Goal: Task Accomplishment & Management: Use online tool/utility

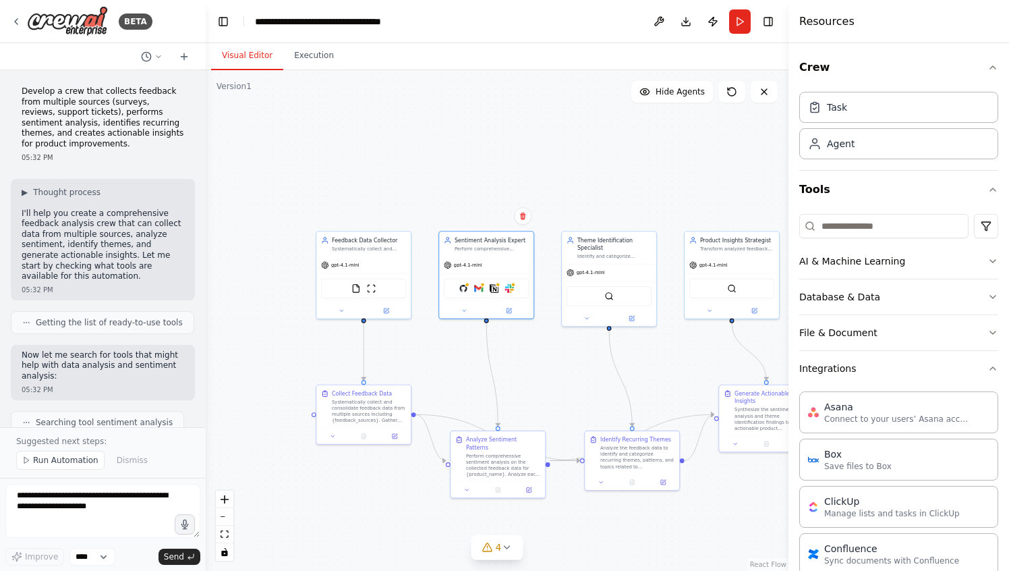
scroll to position [754, 0]
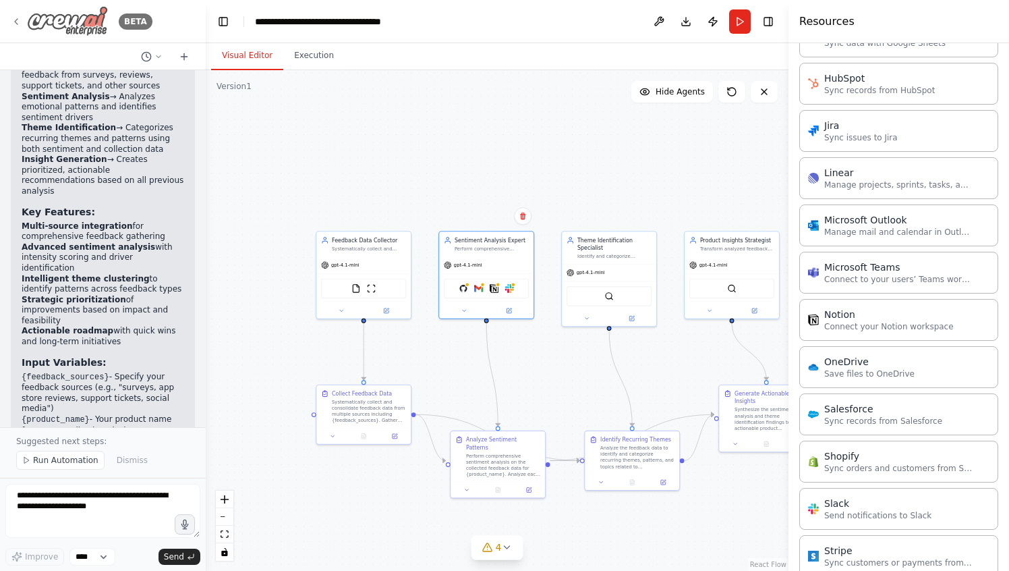
click at [63, 10] on img at bounding box center [67, 21] width 81 height 30
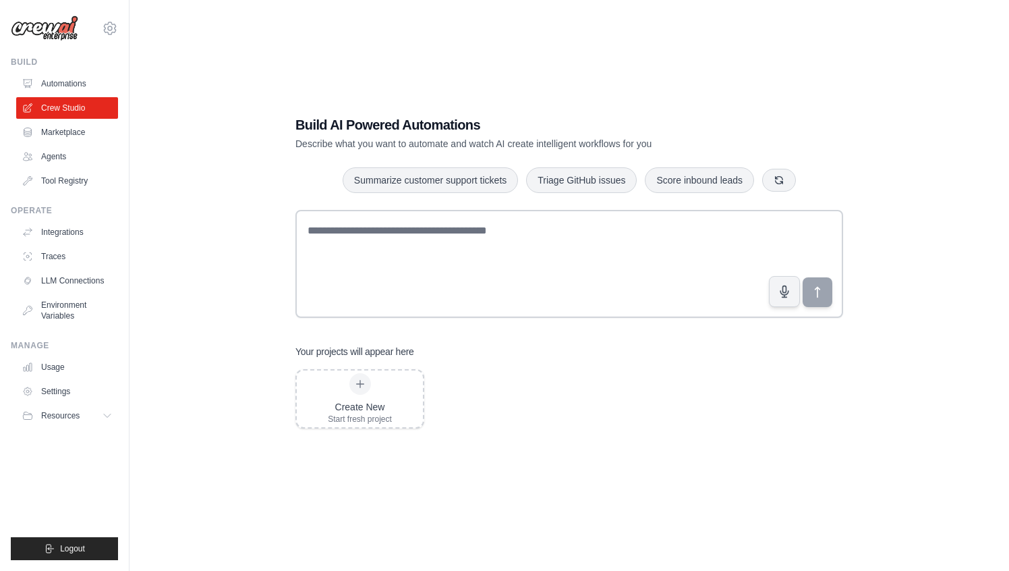
click at [762, 472] on div "Build AI Powered Automations Describe what you want to automate and watch AI cr…" at bounding box center [569, 272] width 837 height 571
click at [68, 28] on img at bounding box center [44, 29] width 67 height 26
click at [99, 31] on div "mateus@crewai.com AMBEV CrewAI Demo Account ✓ AB InBev - GHQ CrewAI - personal …" at bounding box center [64, 21] width 107 height 43
click at [106, 31] on icon at bounding box center [110, 27] width 12 height 11
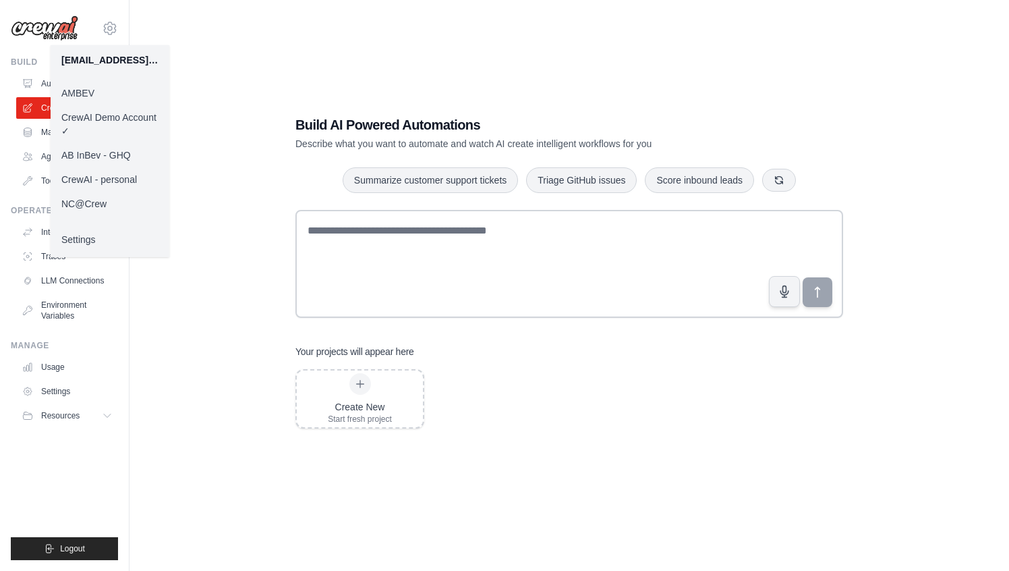
click at [83, 177] on link "CrewAI - personal" at bounding box center [110, 179] width 119 height 24
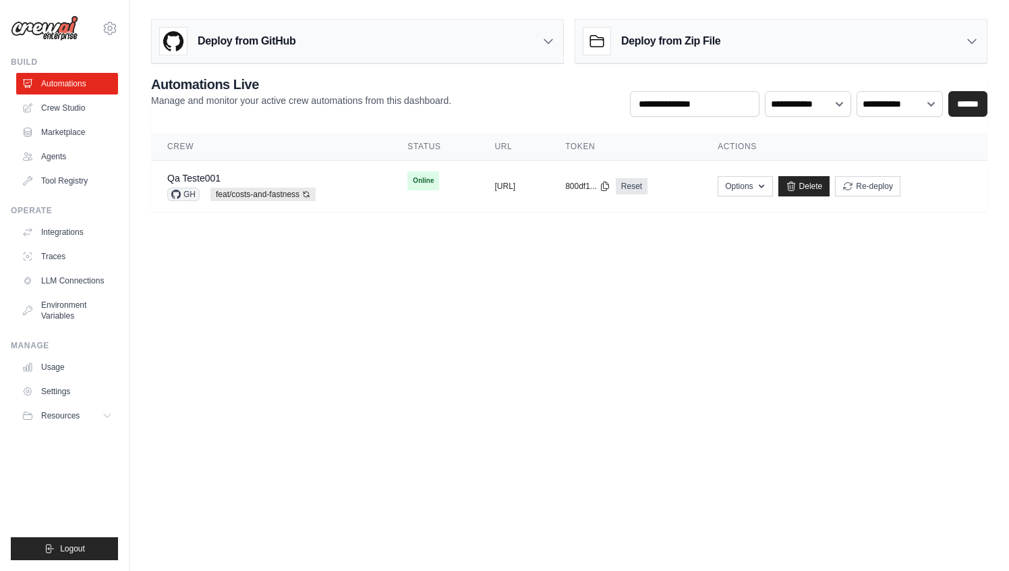
click at [236, 240] on main "**********" at bounding box center [570, 121] width 880 height 242
click at [116, 31] on icon at bounding box center [110, 28] width 16 height 16
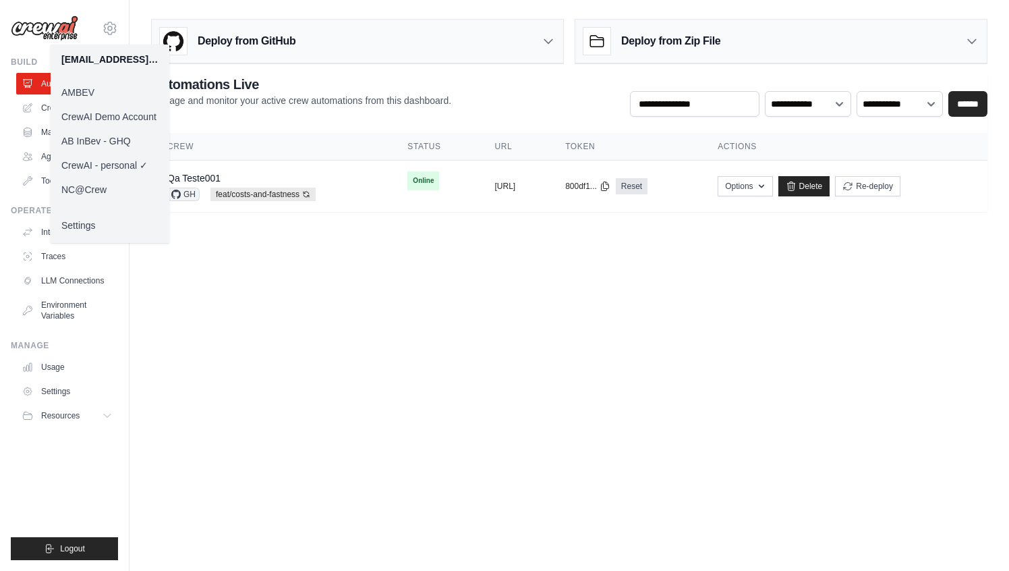
click at [84, 84] on link "AMBEV" at bounding box center [110, 92] width 119 height 24
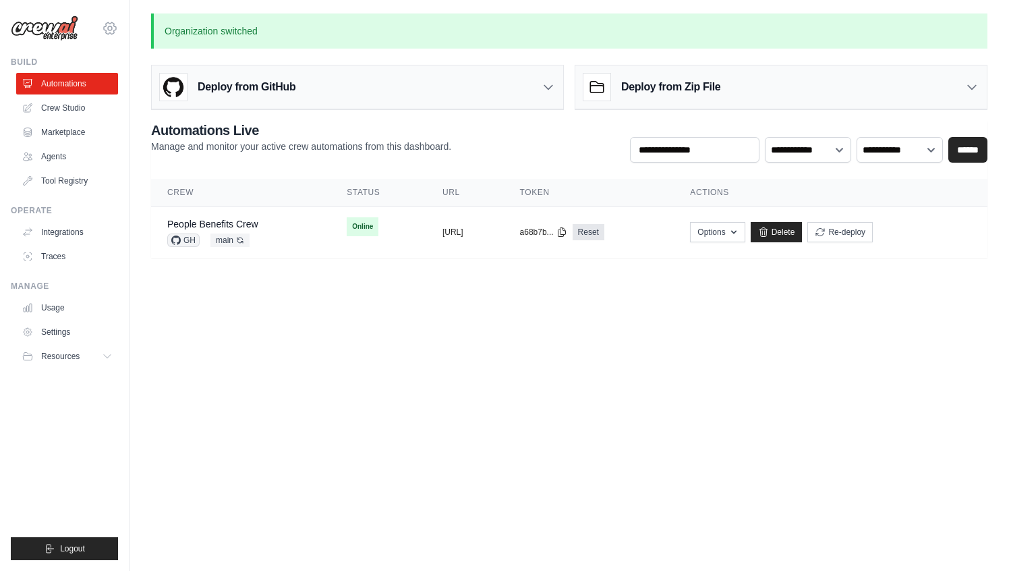
click at [111, 24] on icon at bounding box center [110, 28] width 16 height 16
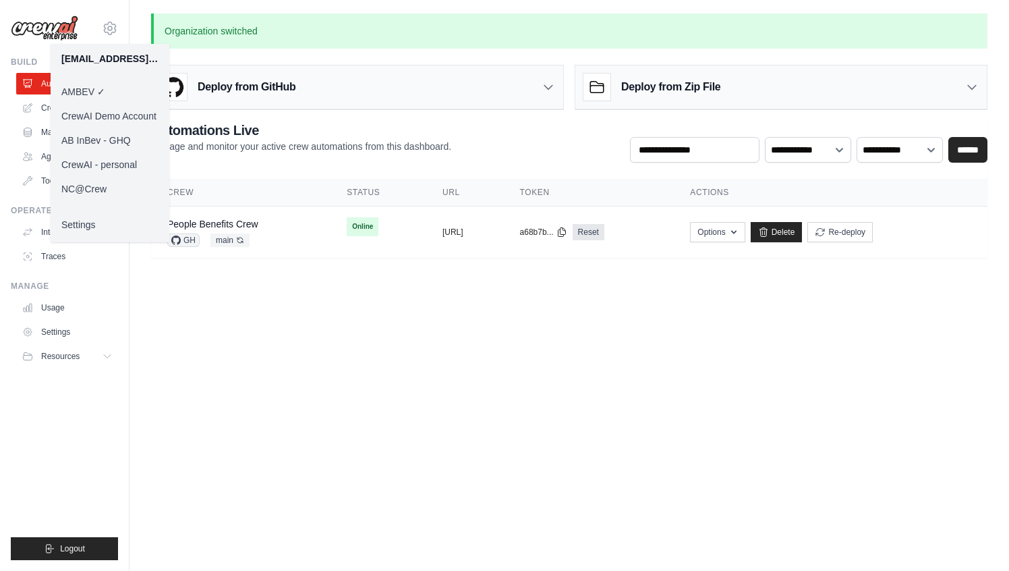
click at [126, 117] on link "CrewAI Demo Account" at bounding box center [110, 116] width 119 height 24
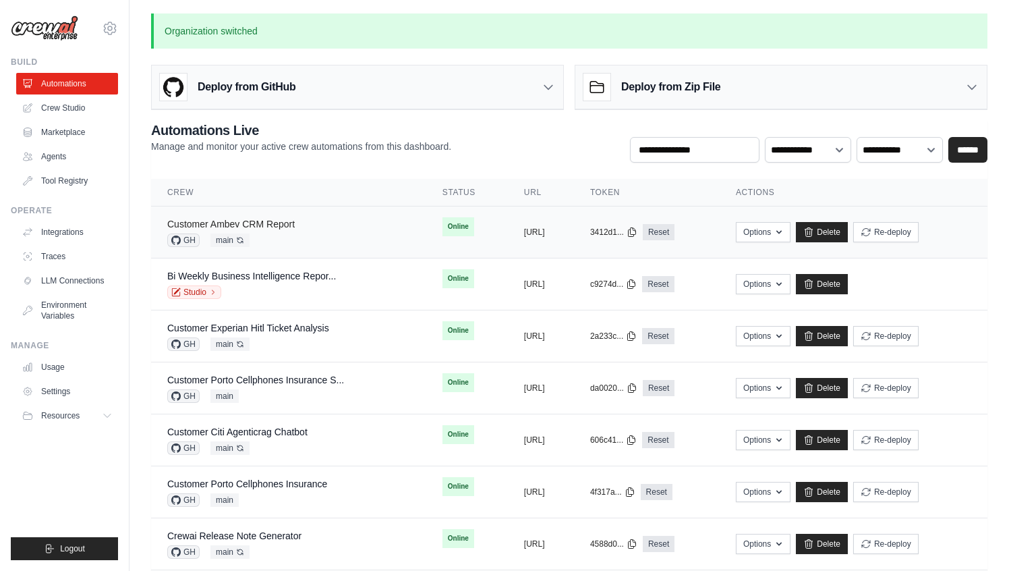
click at [277, 225] on link "Customer Ambev CRM Report" at bounding box center [231, 224] width 128 height 11
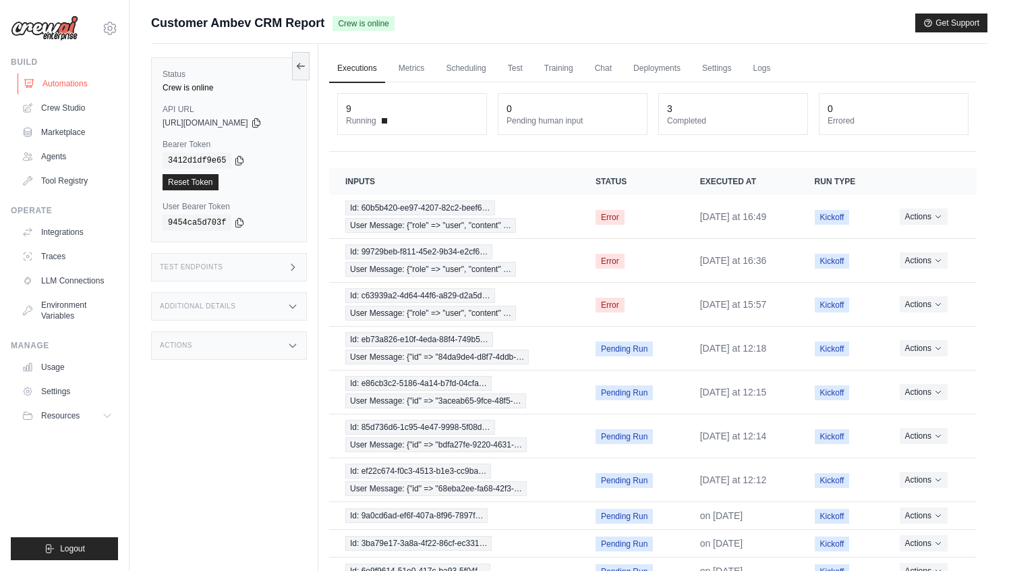
click at [80, 76] on link "Automations" at bounding box center [69, 84] width 102 height 22
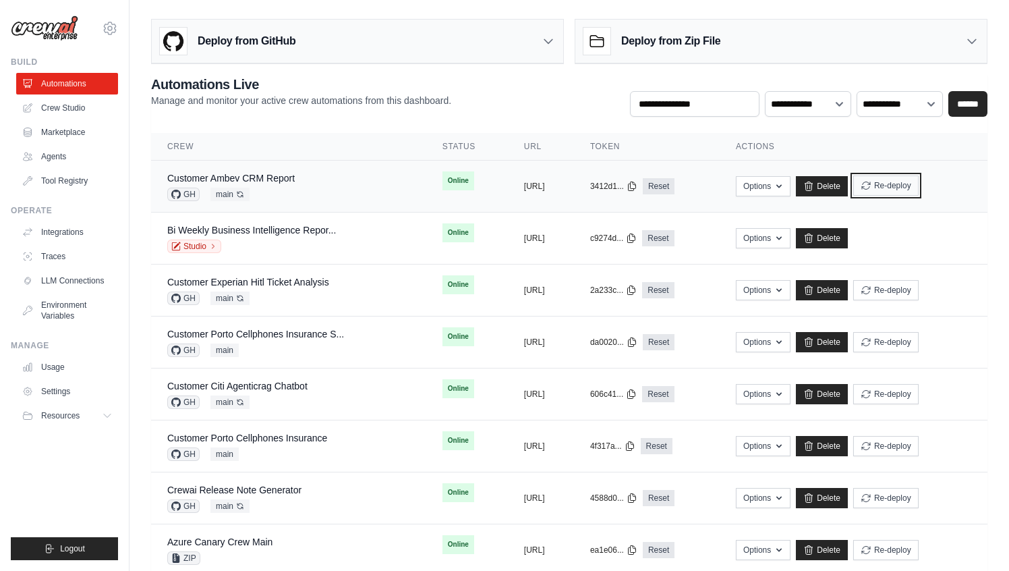
click at [919, 188] on button "Re-deploy" at bounding box center [886, 185] width 65 height 20
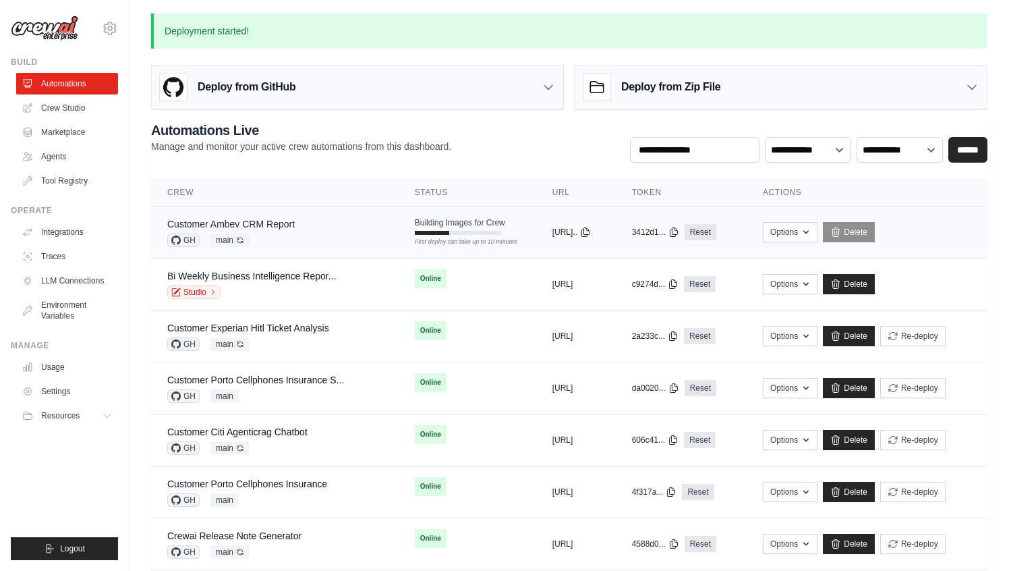
click at [271, 225] on link "Customer Ambev CRM Report" at bounding box center [231, 224] width 128 height 11
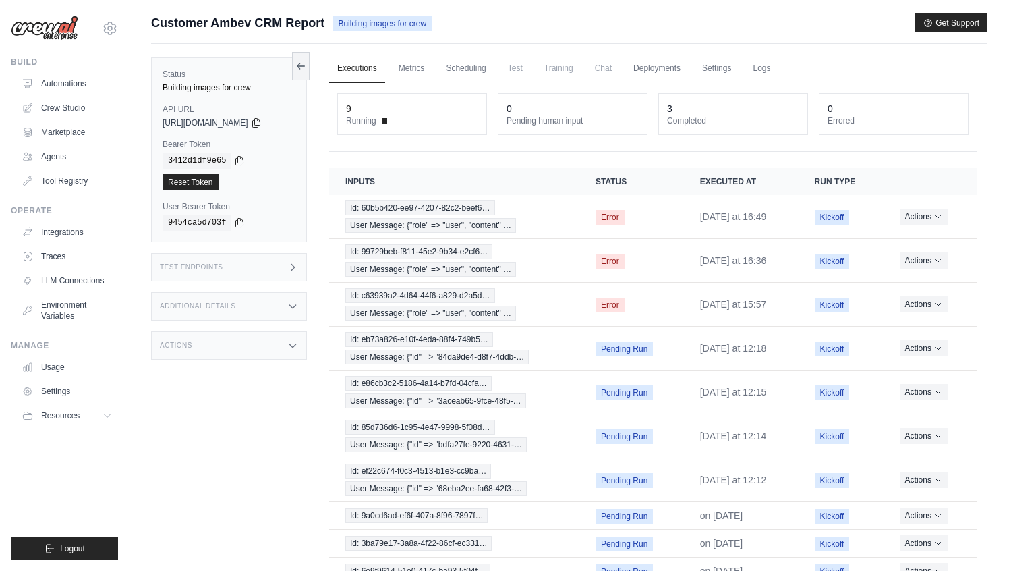
click at [460, 39] on div "Submit a support request Describe your issue or question * Please be specific a…" at bounding box center [569, 28] width 837 height 30
click at [96, 78] on link "Automations" at bounding box center [69, 84] width 102 height 22
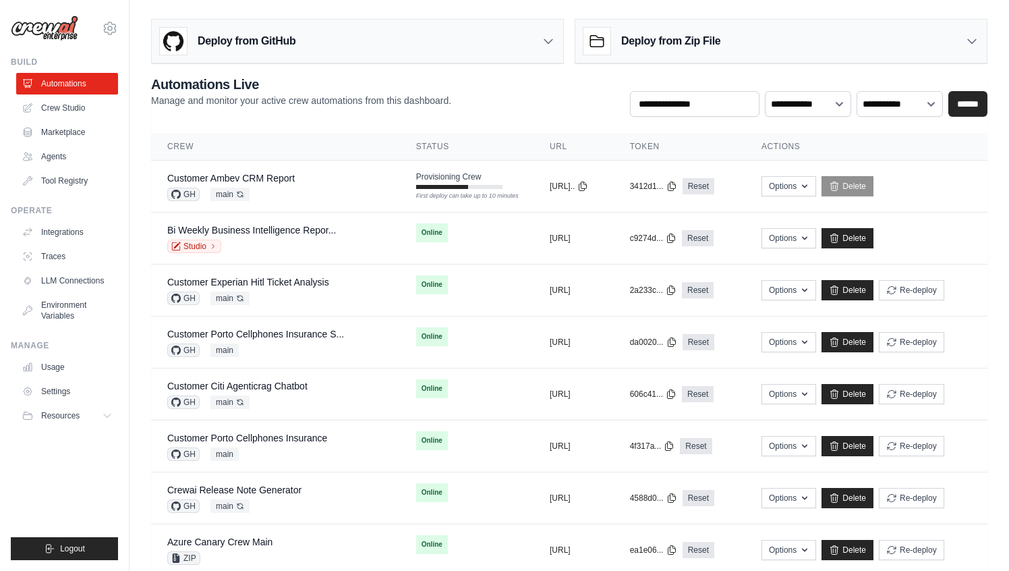
click at [503, 95] on div "**********" at bounding box center [569, 96] width 837 height 42
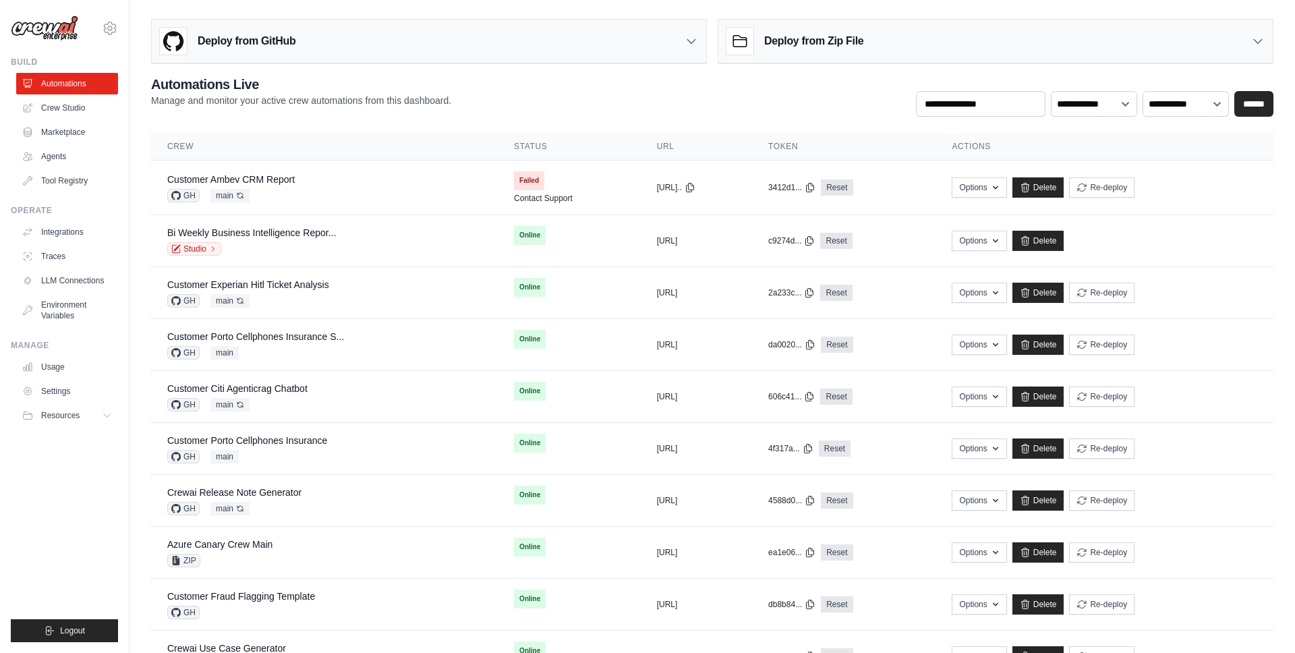
click at [472, 25] on div "Deploy from GitHub" at bounding box center [429, 42] width 555 height 44
click at [765, 83] on div "**********" at bounding box center [712, 96] width 1123 height 42
click at [507, 185] on td "Failed Contact Support" at bounding box center [569, 188] width 143 height 54
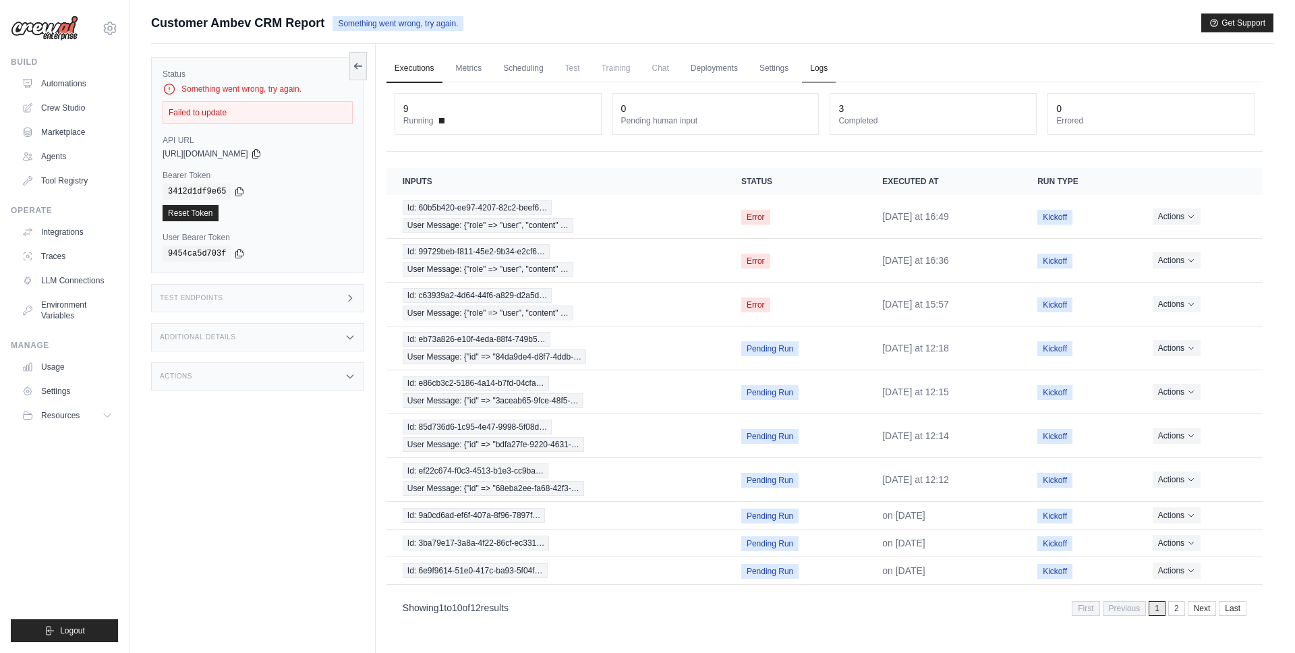
click at [821, 76] on link "Logs" at bounding box center [819, 69] width 34 height 28
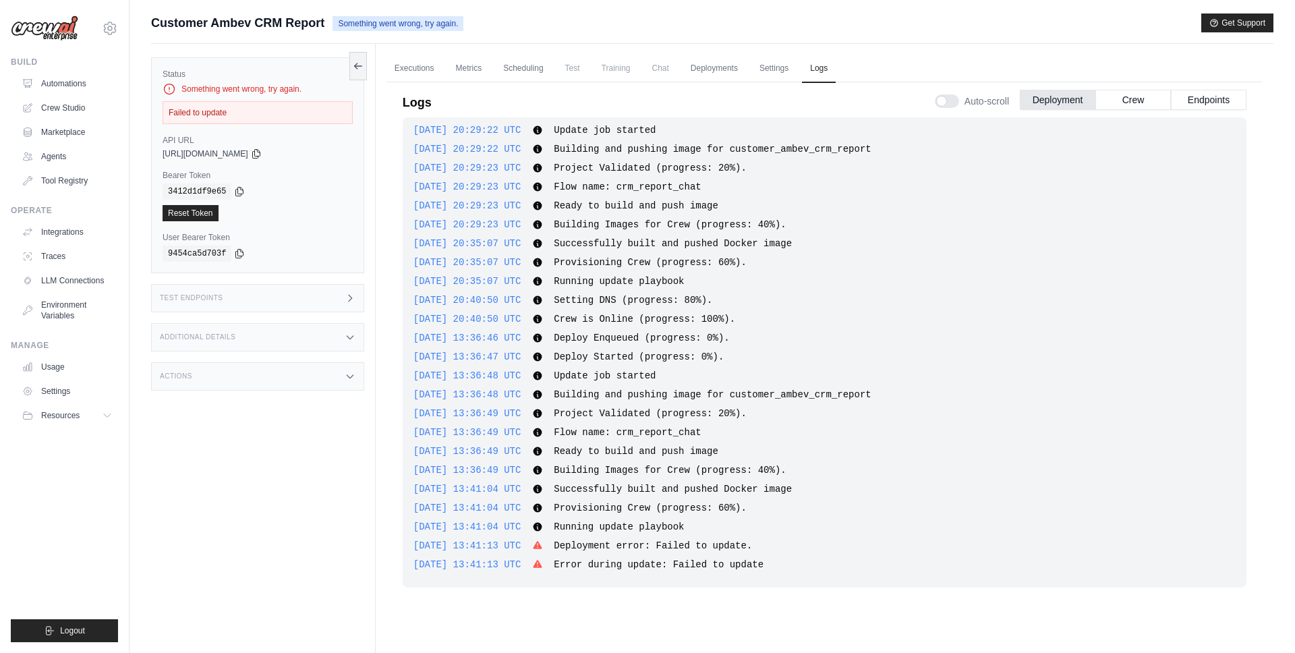
scroll to position [57, 0]
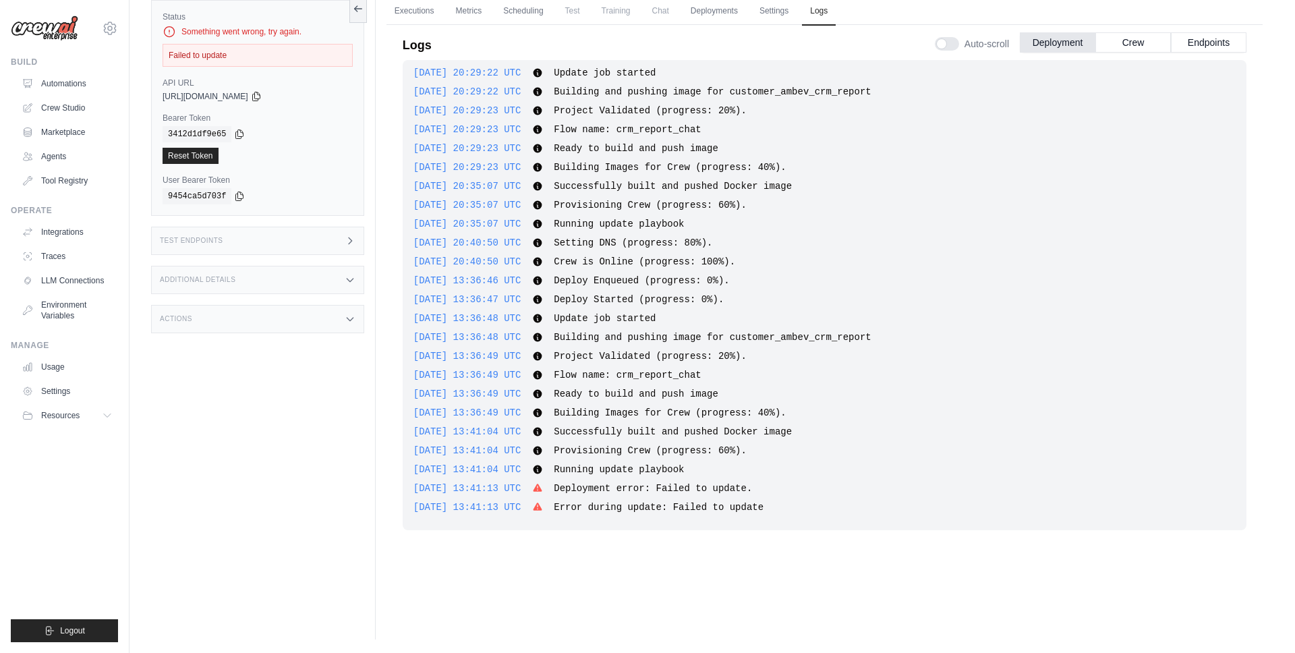
click at [715, 494] on div "2025-09-02 13:41:13 UTC Deployment error: Failed to update. Show more Show less" at bounding box center [825, 488] width 822 height 13
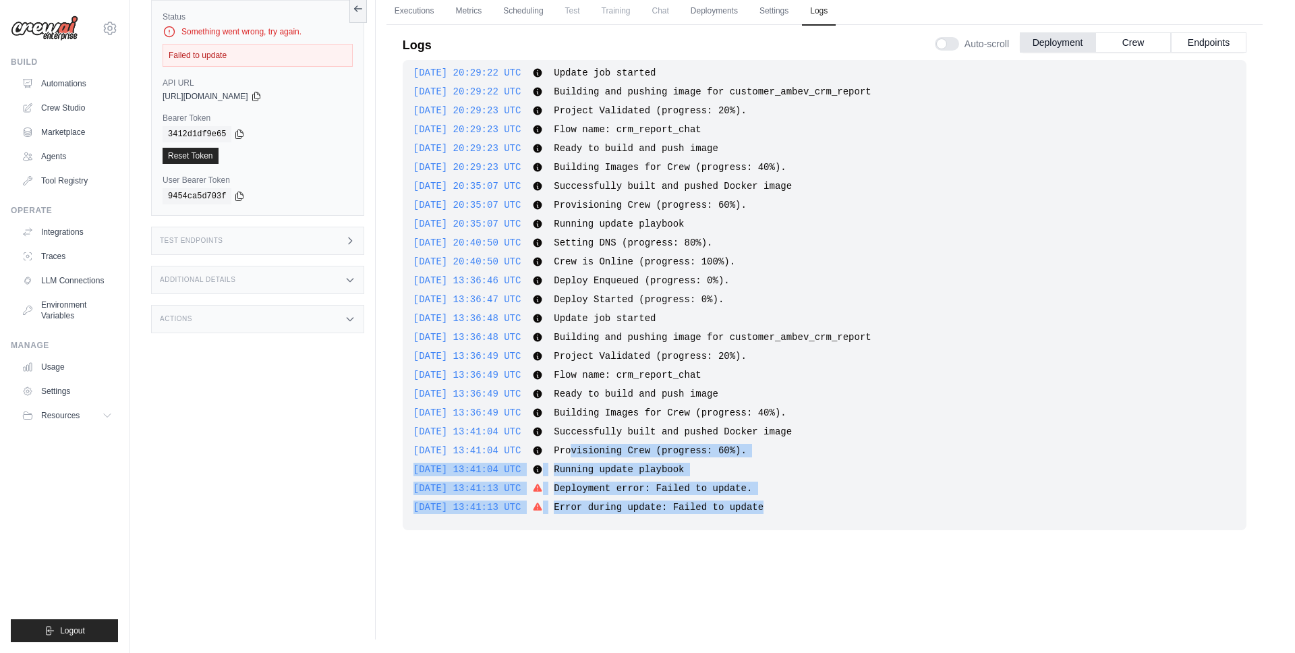
drag, startPoint x: 816, startPoint y: 509, endPoint x: 637, endPoint y: 378, distance: 221.6
click at [637, 378] on div "2025-08-26 15:46:00 UTC Deploy Enqueued (progress: 0%). Show more Show less 202…" at bounding box center [825, 295] width 844 height 470
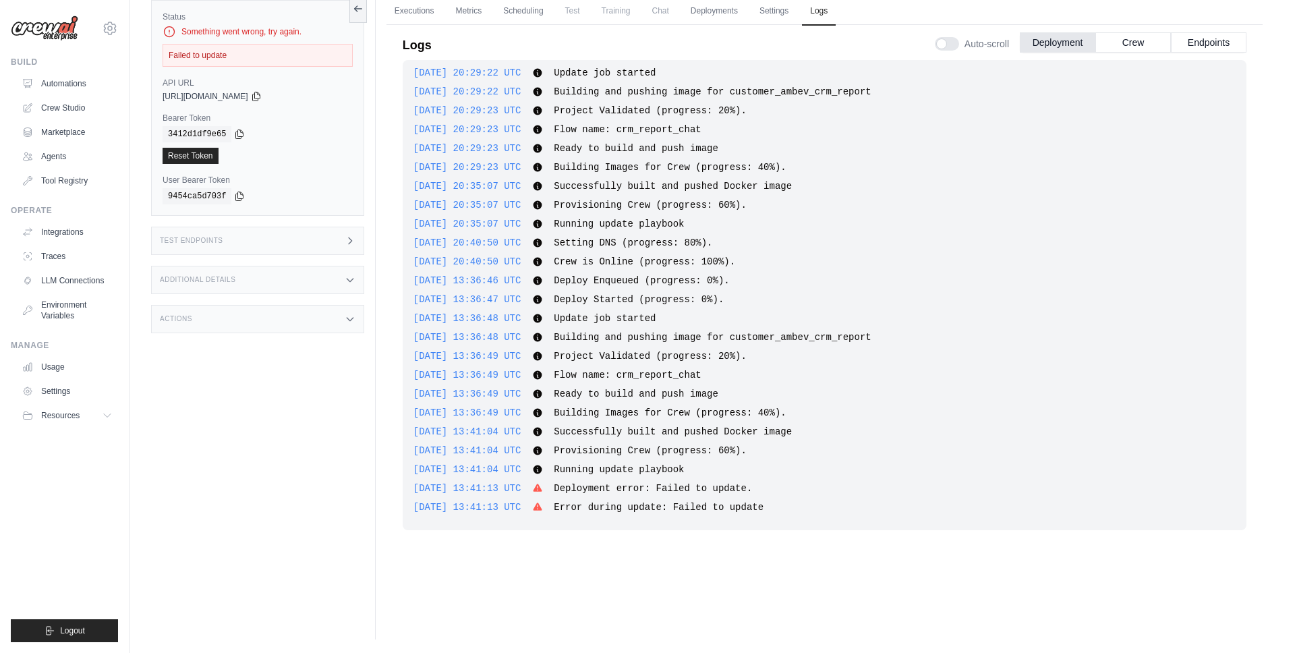
click at [637, 378] on span "Flow name: crm_report_chat" at bounding box center [627, 375] width 147 height 11
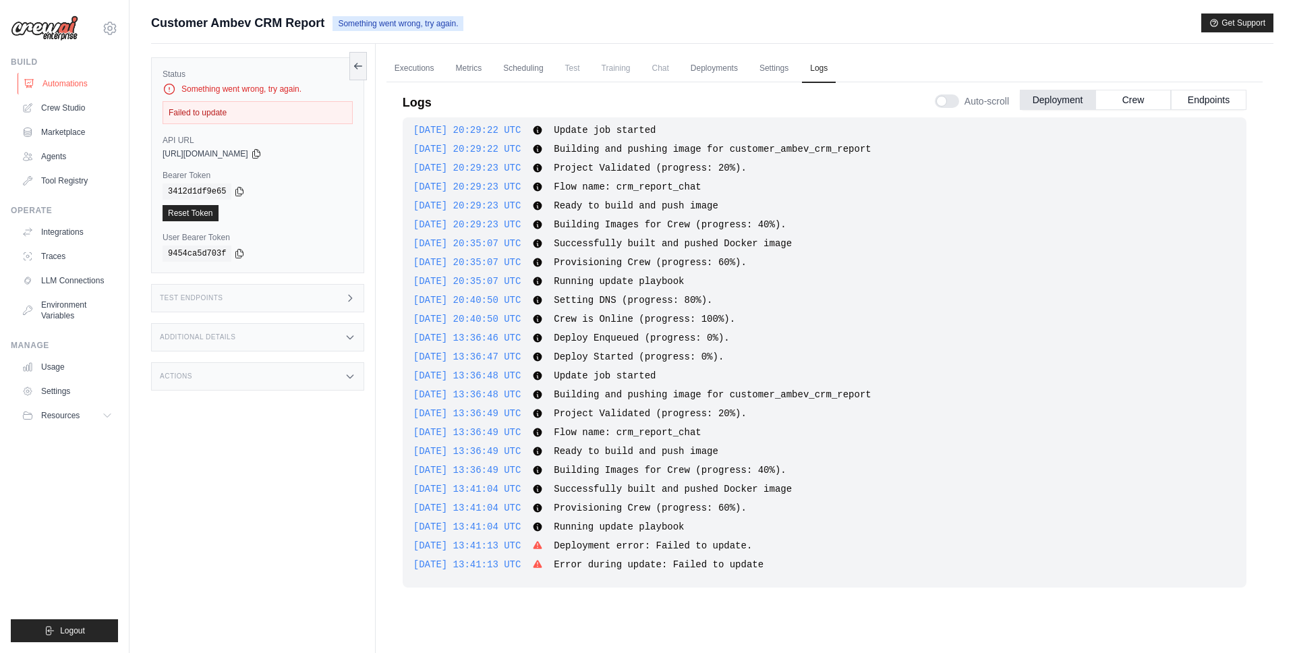
click at [69, 76] on link "Automations" at bounding box center [69, 84] width 102 height 22
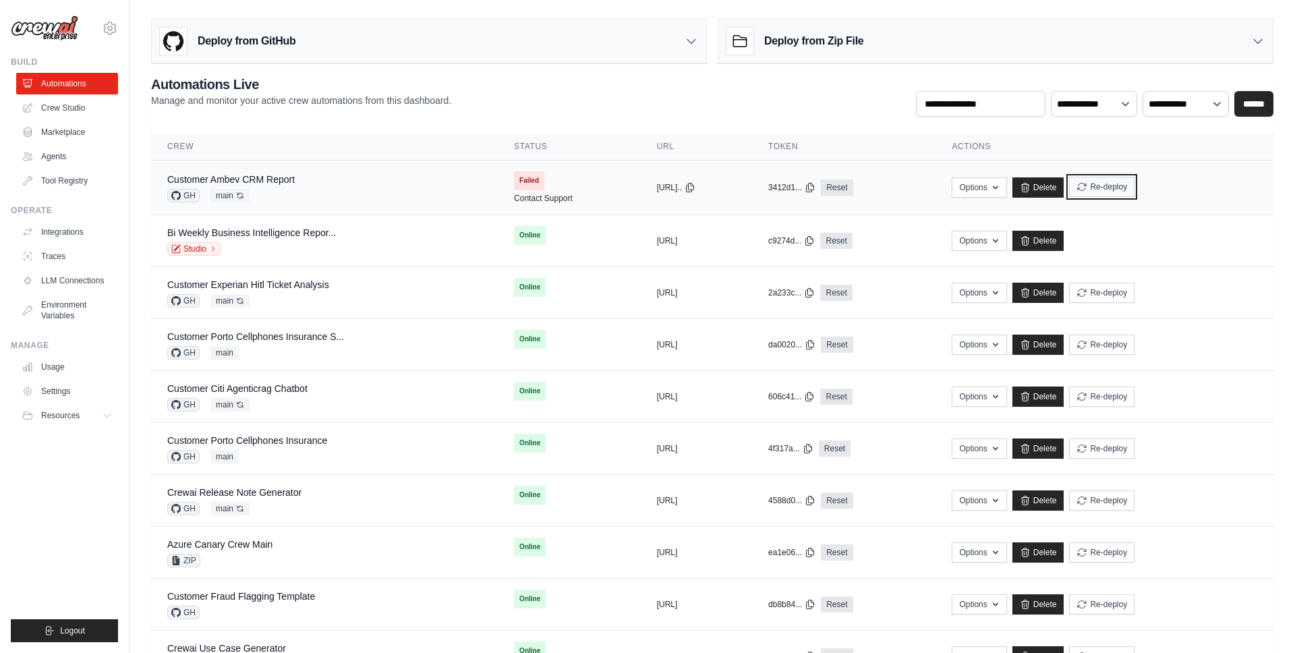
click at [1135, 177] on button "Re-deploy" at bounding box center [1101, 187] width 65 height 20
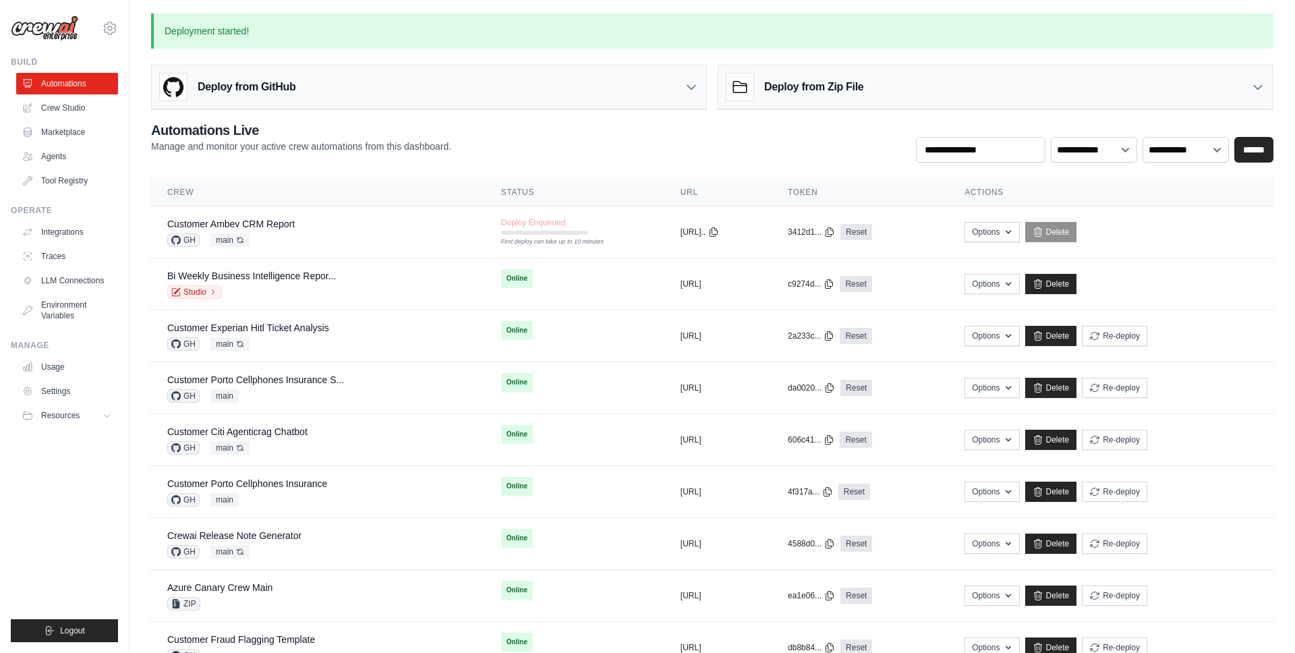
click at [625, 148] on div "**********" at bounding box center [712, 142] width 1123 height 42
click at [518, 180] on th "Status" at bounding box center [575, 193] width 185 height 28
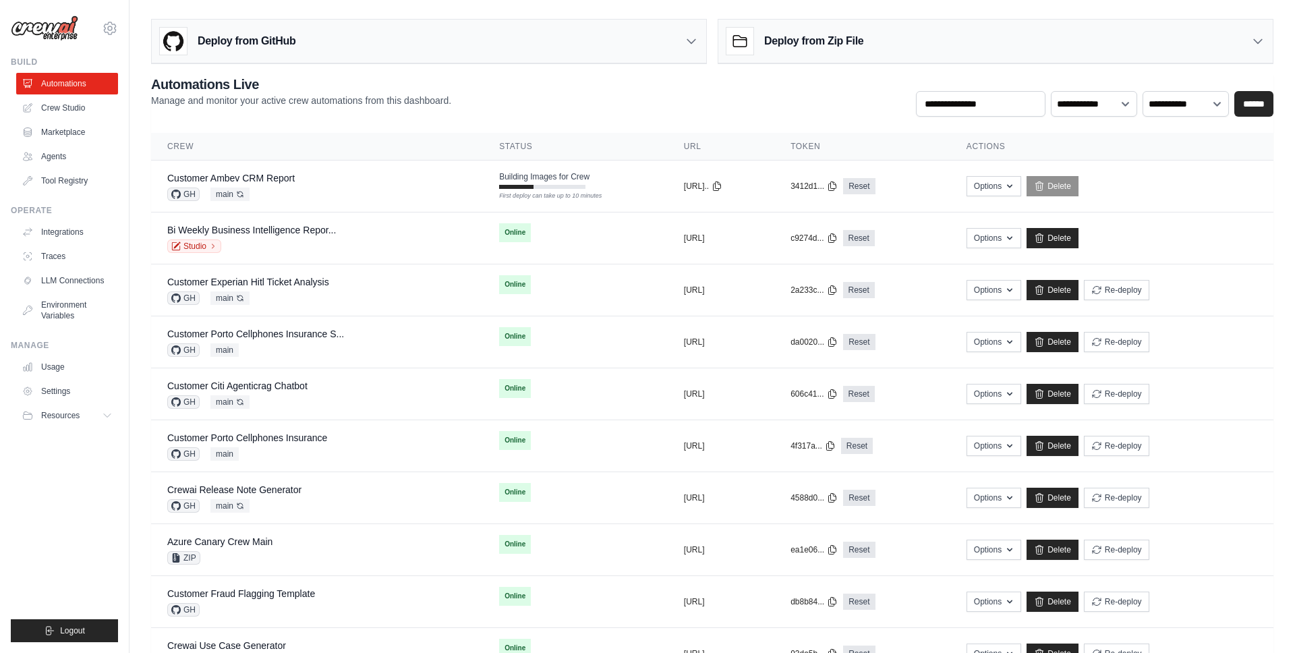
click at [586, 26] on div "Deploy from GitHub" at bounding box center [429, 42] width 555 height 44
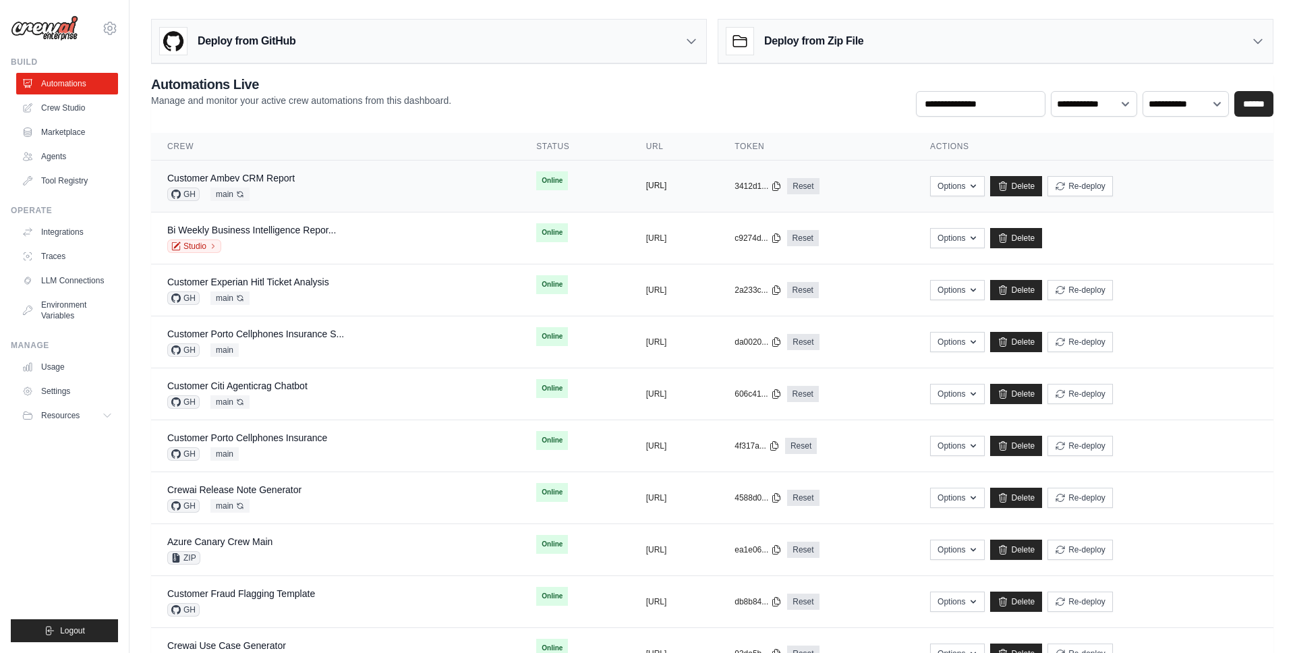
click at [646, 184] on button "[URL]" at bounding box center [656, 185] width 21 height 11
click at [979, 185] on icon "button" at bounding box center [973, 185] width 11 height 11
click at [1066, 188] on icon "submit" at bounding box center [1060, 185] width 11 height 11
click at [623, 101] on div "**********" at bounding box center [712, 96] width 1123 height 42
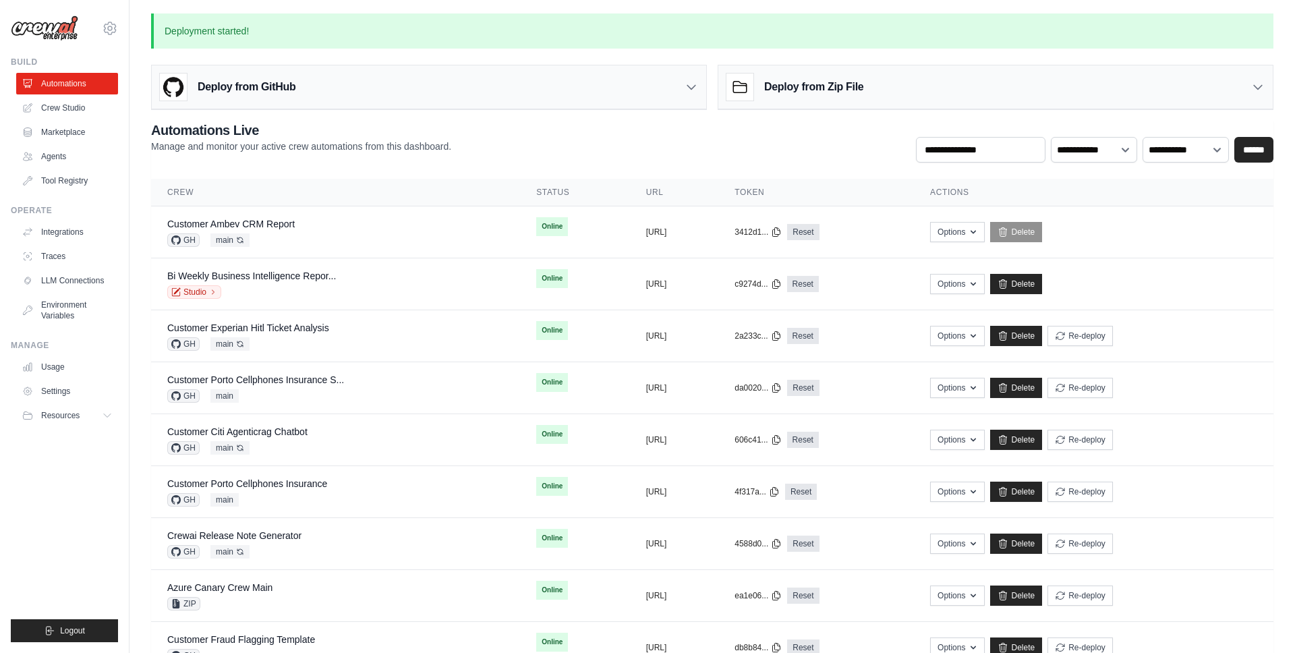
click at [764, 161] on div "**********" at bounding box center [712, 142] width 1123 height 42
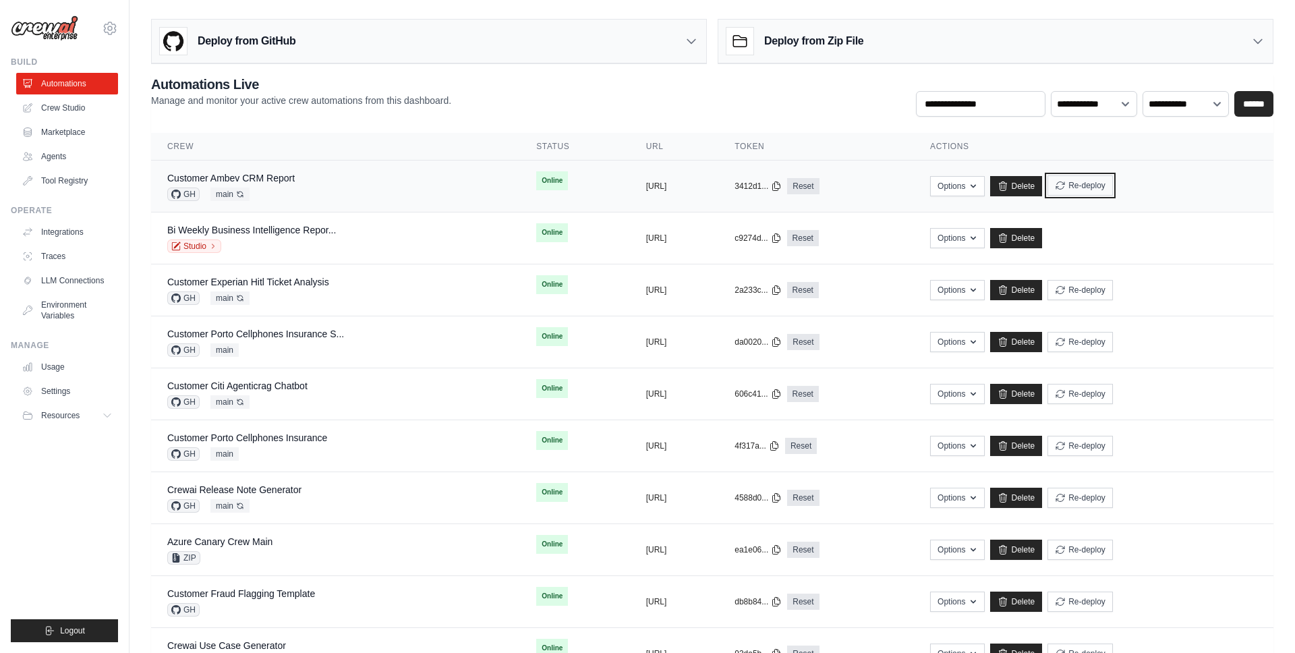
click at [1113, 187] on button "Re-deploy" at bounding box center [1080, 185] width 65 height 20
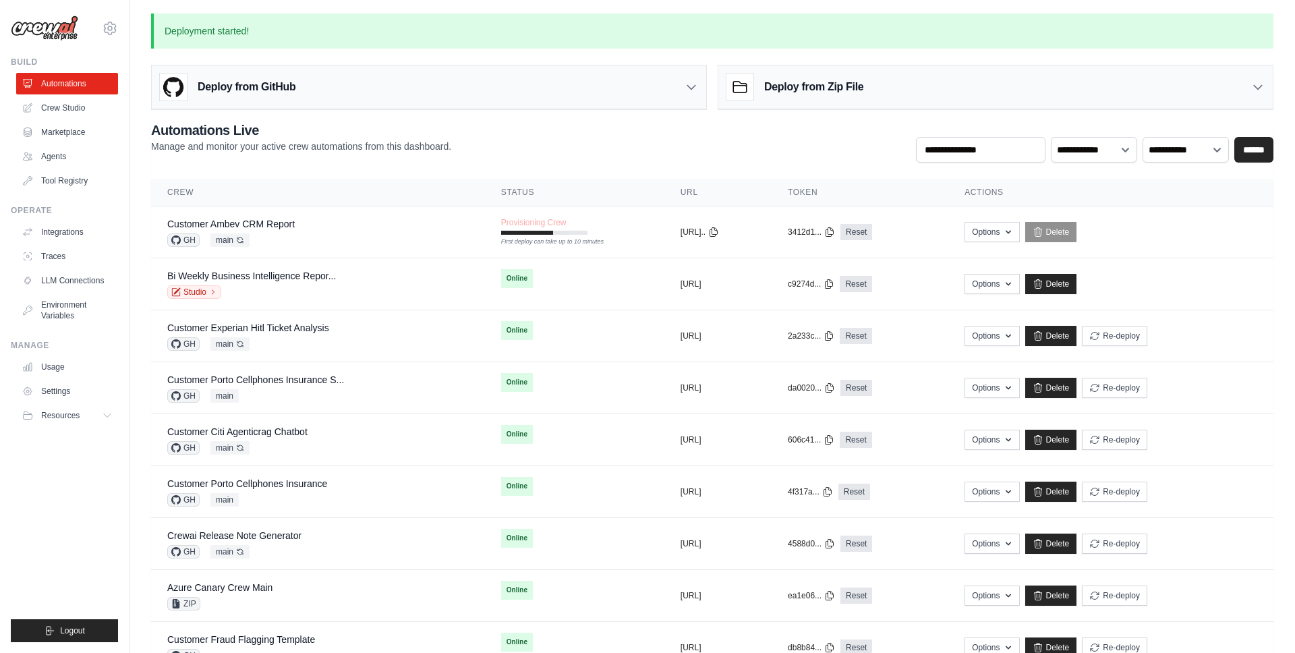
click at [731, 32] on p "Deployment started!" at bounding box center [712, 30] width 1123 height 35
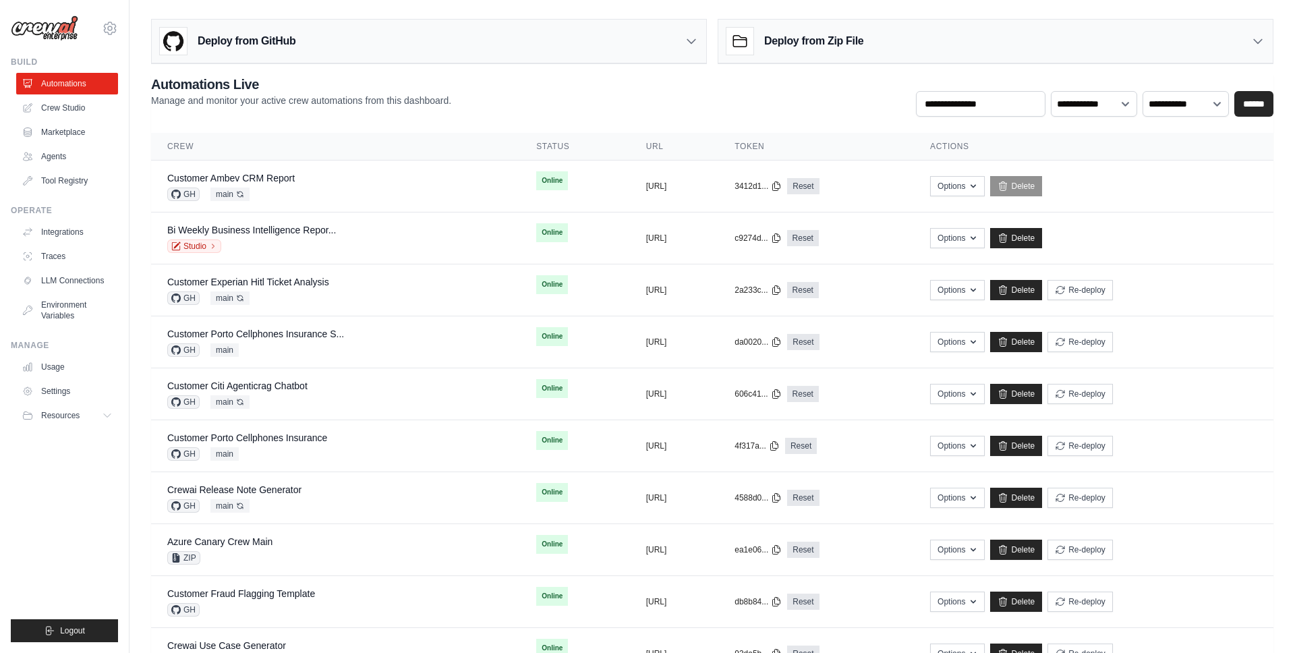
click at [667, 45] on div "Deploy from GitHub" at bounding box center [429, 42] width 555 height 44
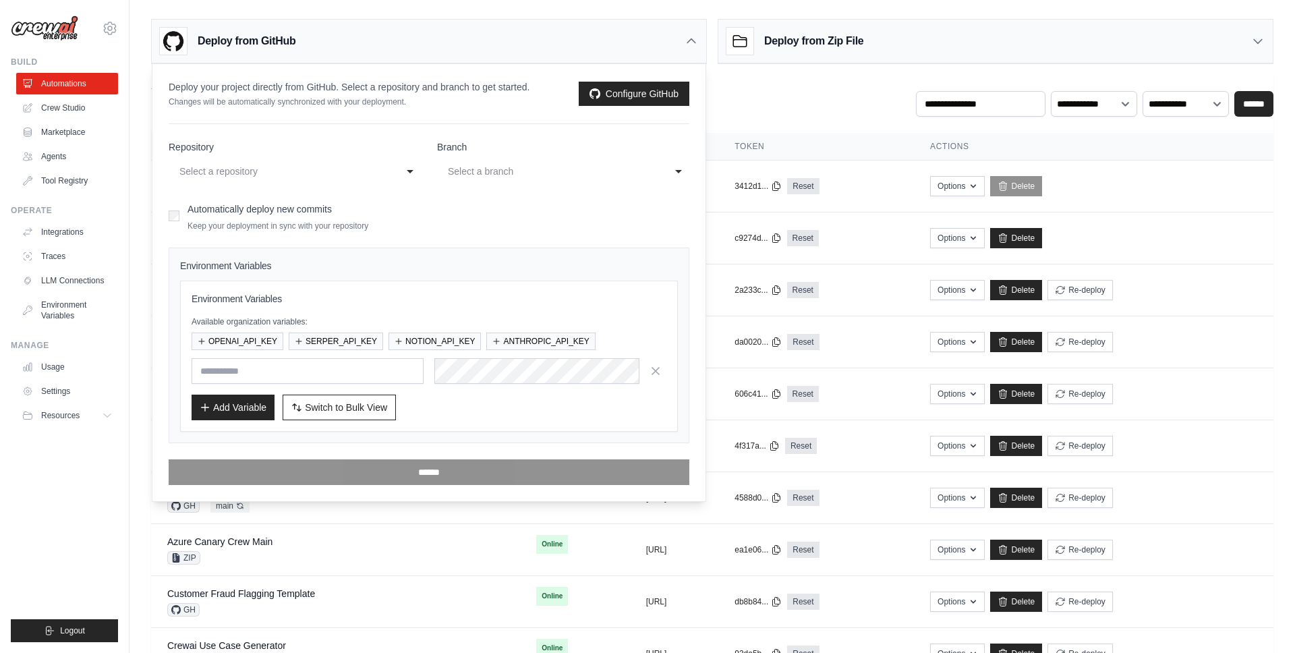
click at [692, 44] on icon at bounding box center [691, 40] width 13 height 13
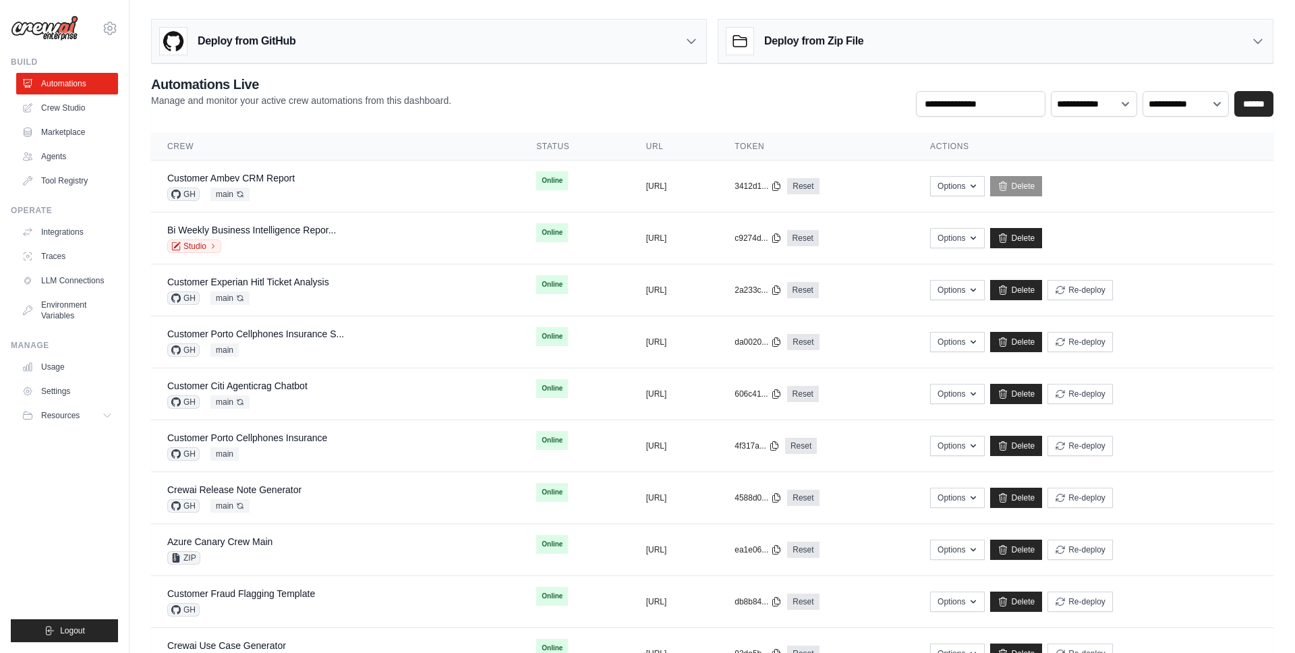
click at [748, 103] on div "**********" at bounding box center [712, 96] width 1123 height 42
click at [979, 188] on icon "button" at bounding box center [973, 185] width 11 height 11
click at [244, 176] on link "Customer Ambev CRM Report" at bounding box center [231, 178] width 128 height 11
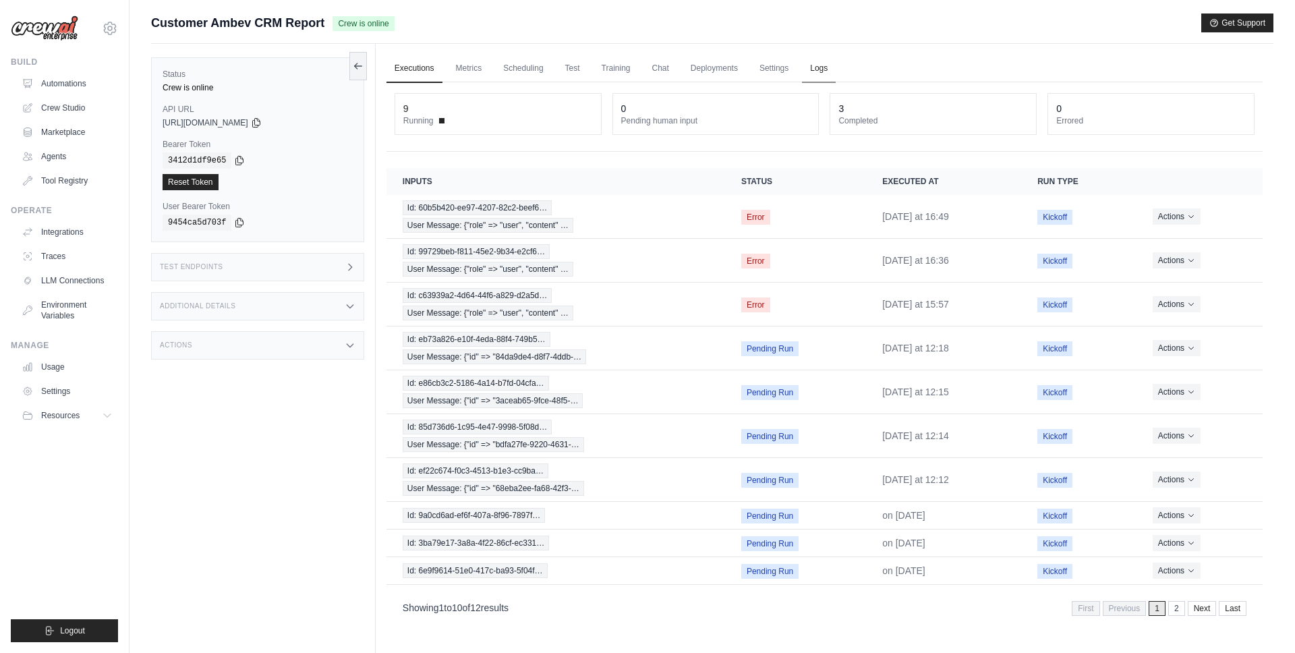
click at [820, 69] on link "Logs" at bounding box center [819, 69] width 34 height 28
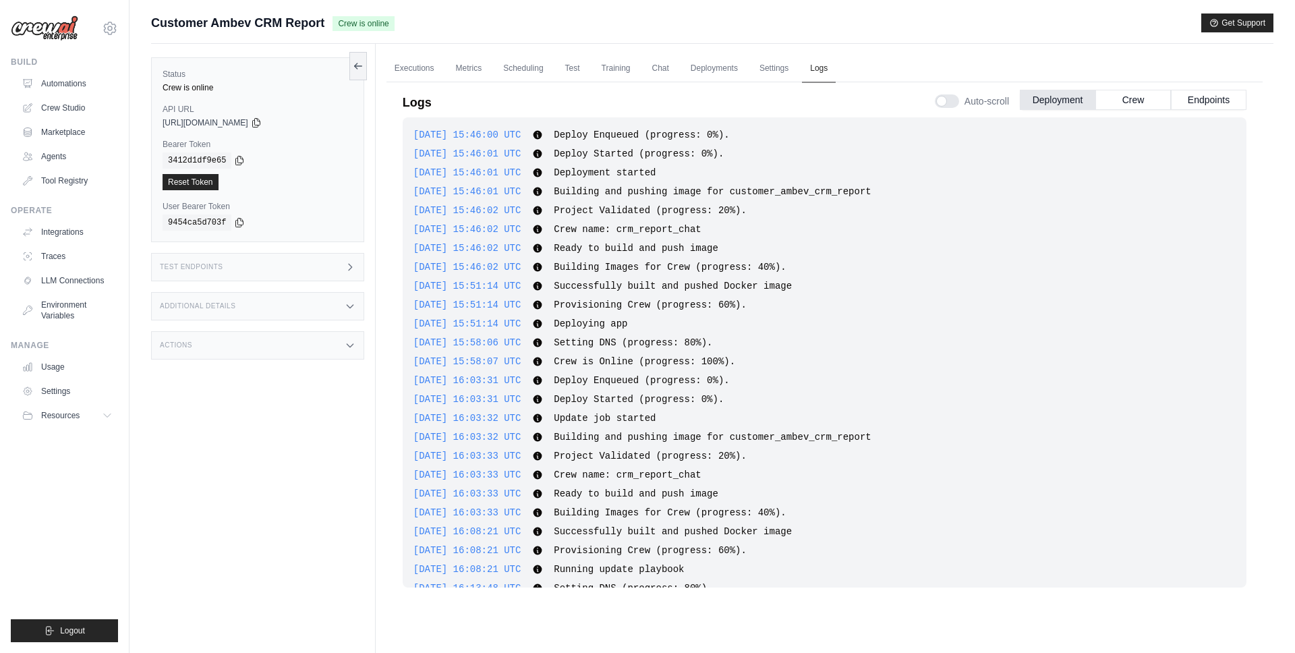
scroll to position [4917, 0]
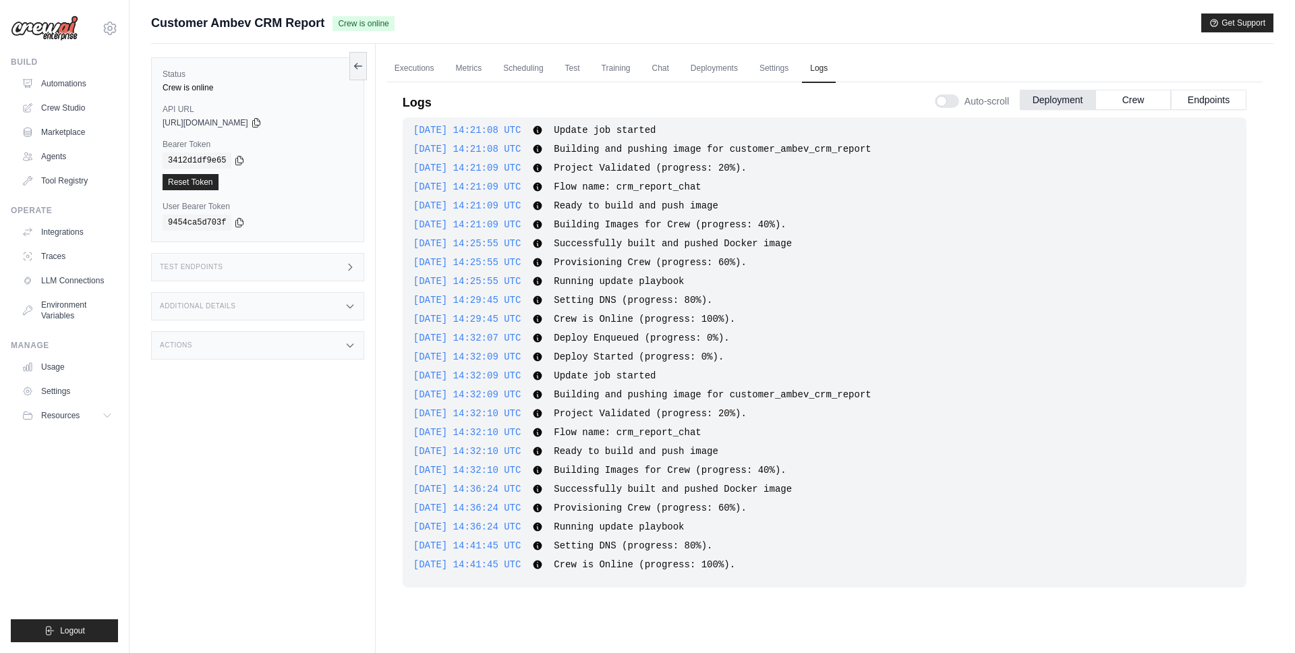
click at [331, 264] on div "Test Endpoints" at bounding box center [257, 267] width 213 height 28
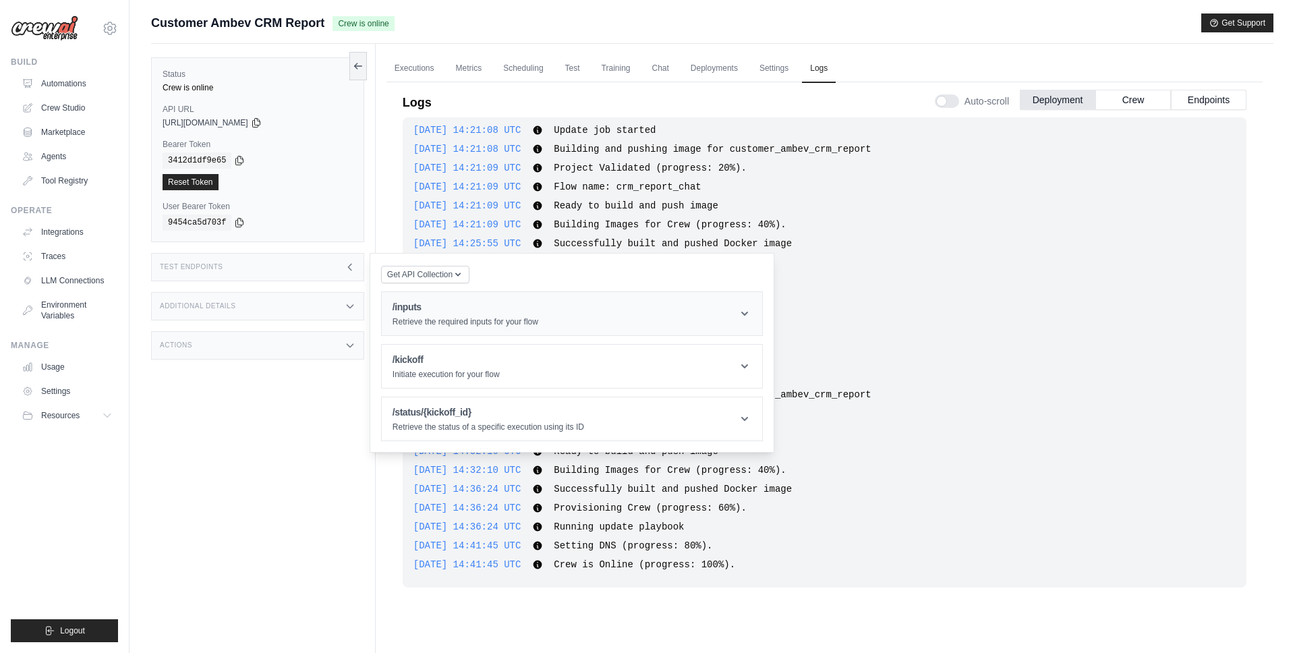
click at [439, 312] on h1 "/inputs" at bounding box center [466, 306] width 146 height 13
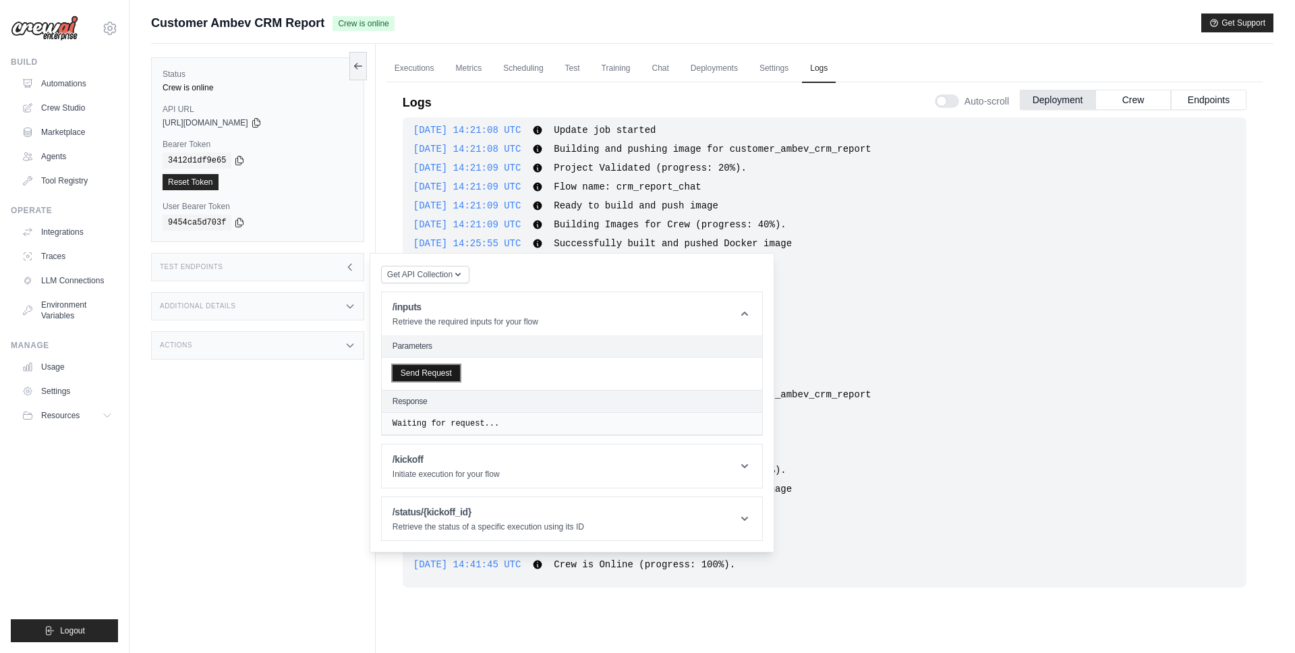
click at [435, 379] on button "Send Request" at bounding box center [426, 373] width 67 height 16
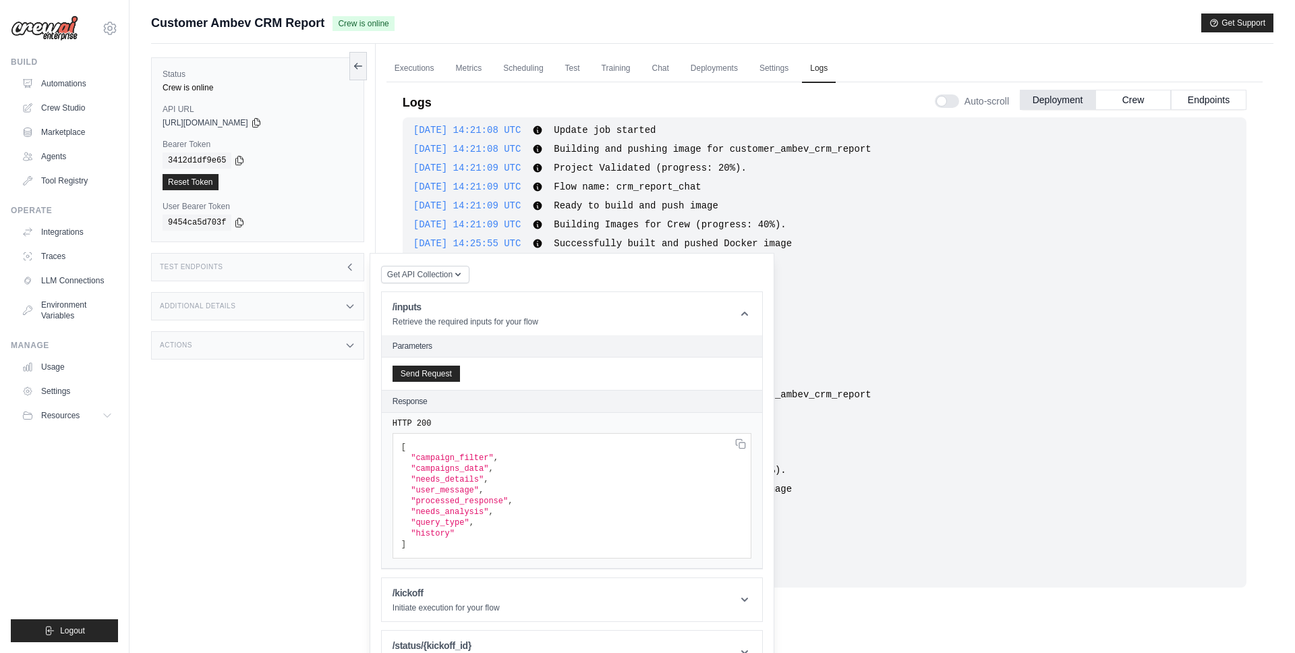
click at [435, 513] on span ""needs_analysis"" at bounding box center [450, 511] width 78 height 9
click at [465, 501] on span ""processed_response"" at bounding box center [459, 501] width 97 height 9
click at [432, 526] on span ""query_type"" at bounding box center [440, 522] width 58 height 9
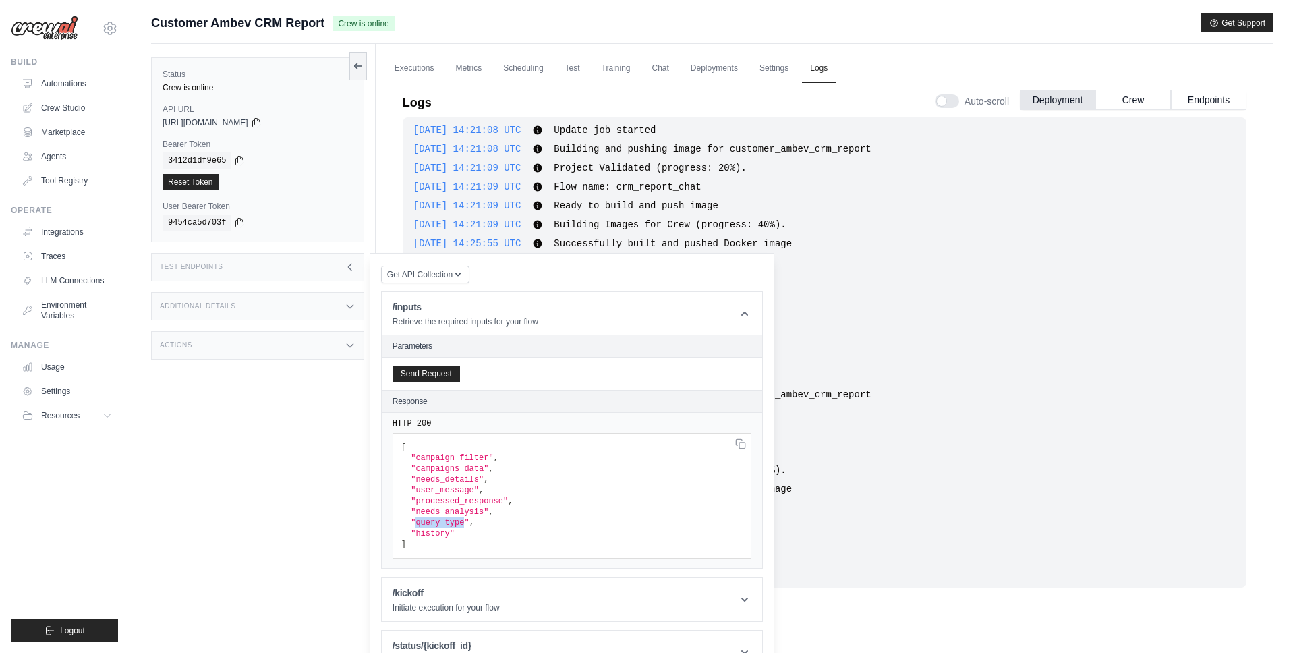
click at [432, 526] on span ""query_type"" at bounding box center [440, 522] width 58 height 9
click at [430, 489] on span ""user_message"" at bounding box center [445, 490] width 68 height 9
click at [739, 316] on icon at bounding box center [744, 313] width 13 height 13
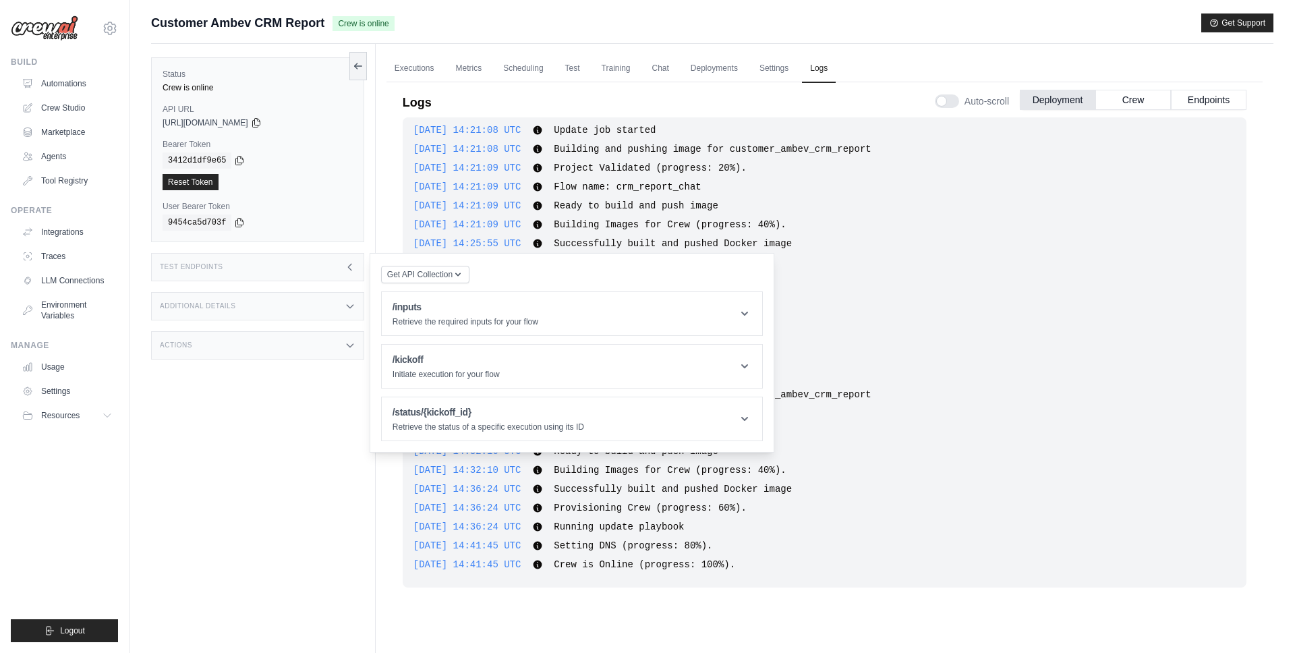
click at [318, 265] on div "Test Endpoints" at bounding box center [257, 267] width 213 height 28
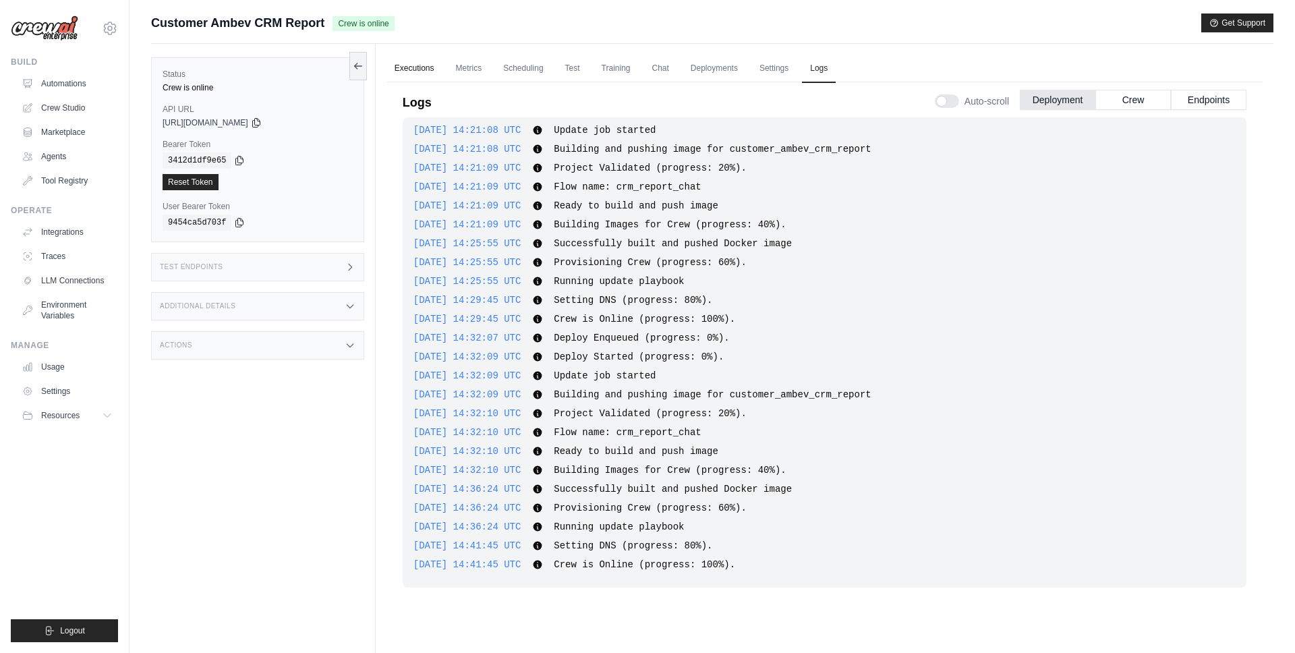
click at [399, 69] on link "Executions" at bounding box center [415, 69] width 56 height 28
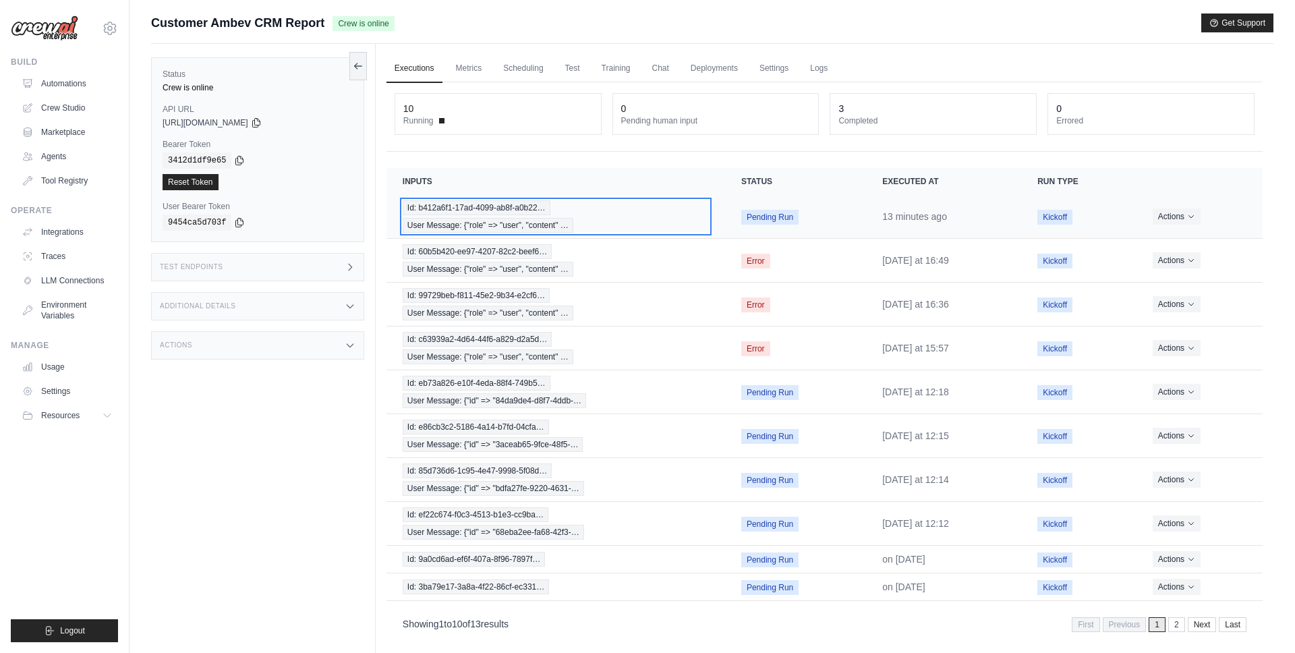
click at [528, 218] on span "User Message: {"role" => "user", "content" …" at bounding box center [488, 225] width 171 height 15
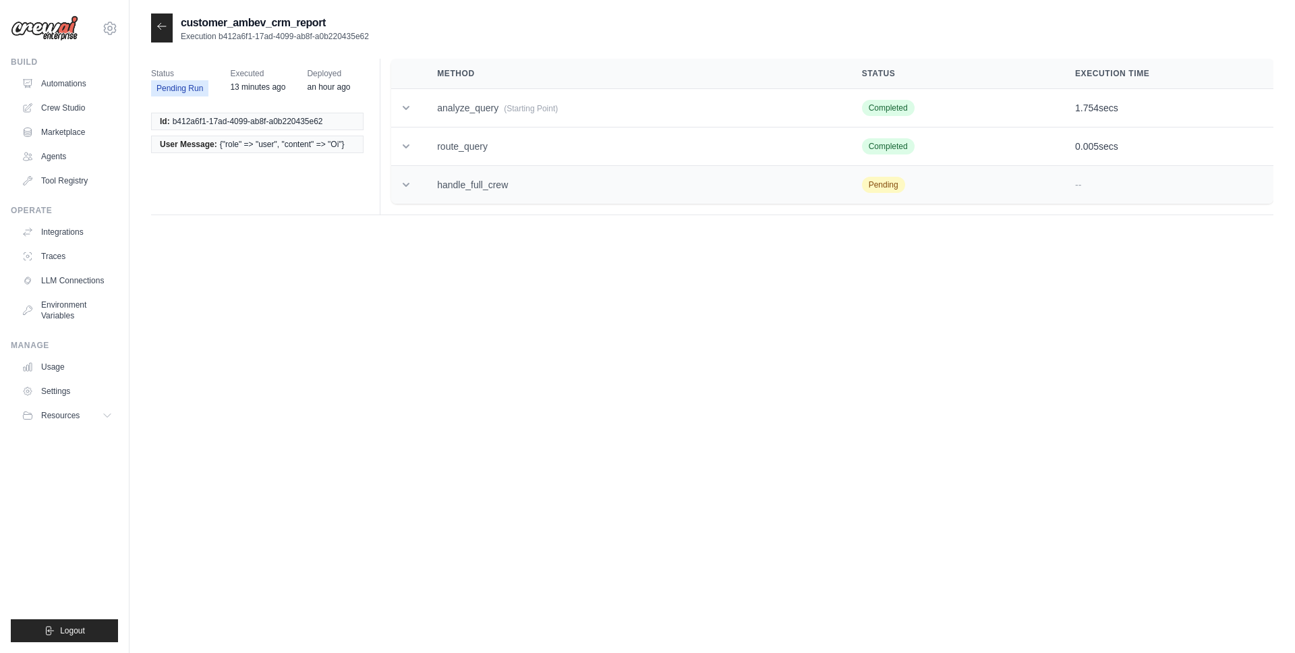
click at [418, 180] on td at bounding box center [406, 185] width 30 height 38
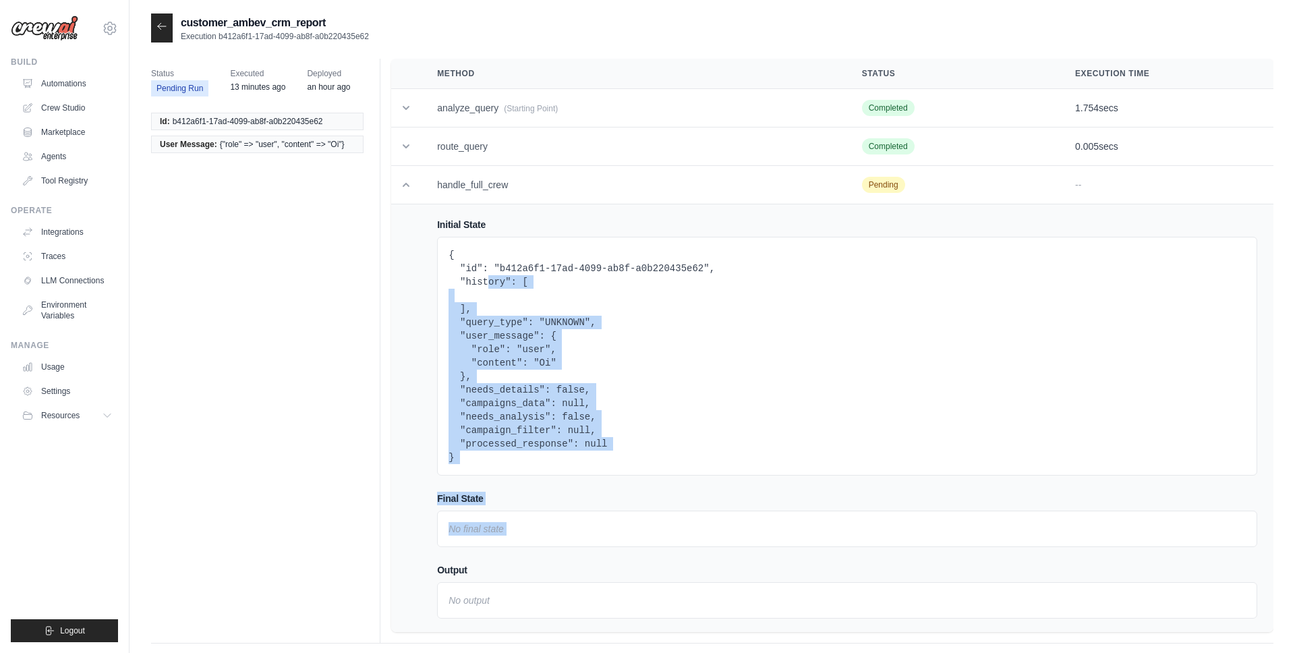
drag, startPoint x: 488, startPoint y: 286, endPoint x: 506, endPoint y: 559, distance: 273.2
click at [506, 559] on div "Initial State { "id": "b412a6f1-17ad-4099-ab8f-a0b220435e62", "history": [ ], "…" at bounding box center [847, 418] width 820 height 401
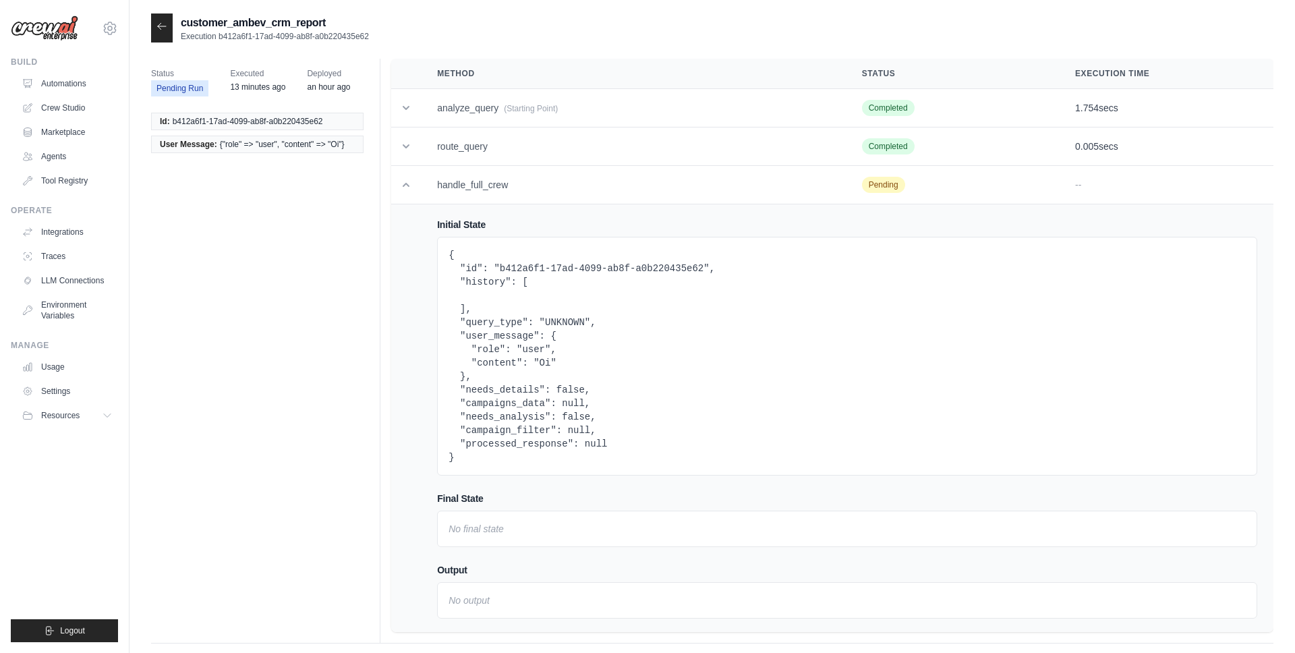
click at [525, 391] on pre "{ "id": "b412a6f1-17ad-4099-ab8f-a0b220435e62", "history": [ ], "query_type": "…" at bounding box center [848, 356] width 798 height 216
click at [418, 183] on td at bounding box center [406, 185] width 30 height 38
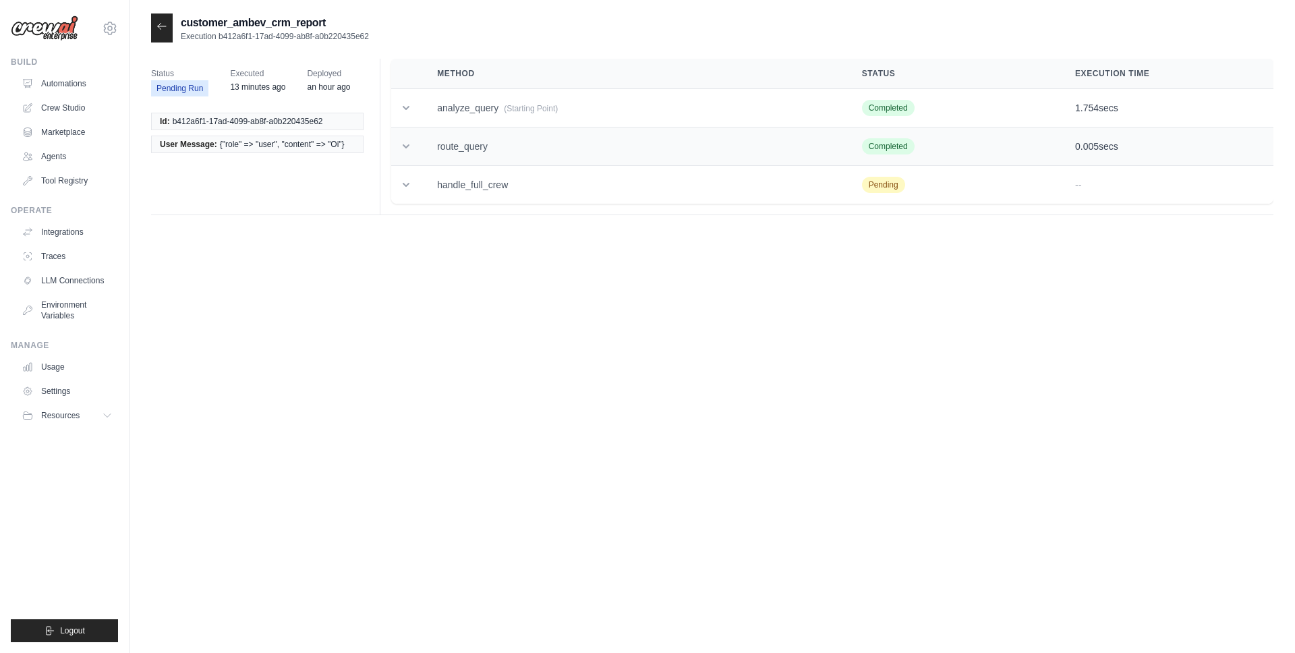
click at [459, 150] on td "route_query" at bounding box center [633, 147] width 424 height 38
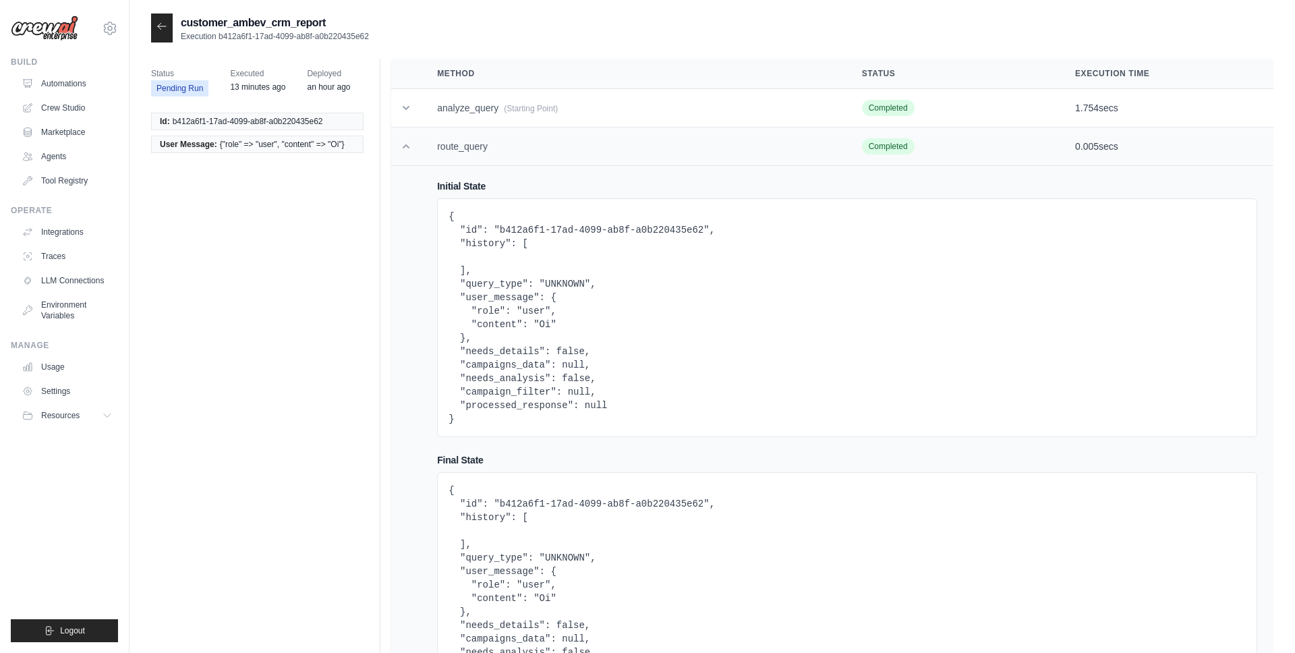
click at [459, 150] on td "route_query" at bounding box center [633, 147] width 424 height 38
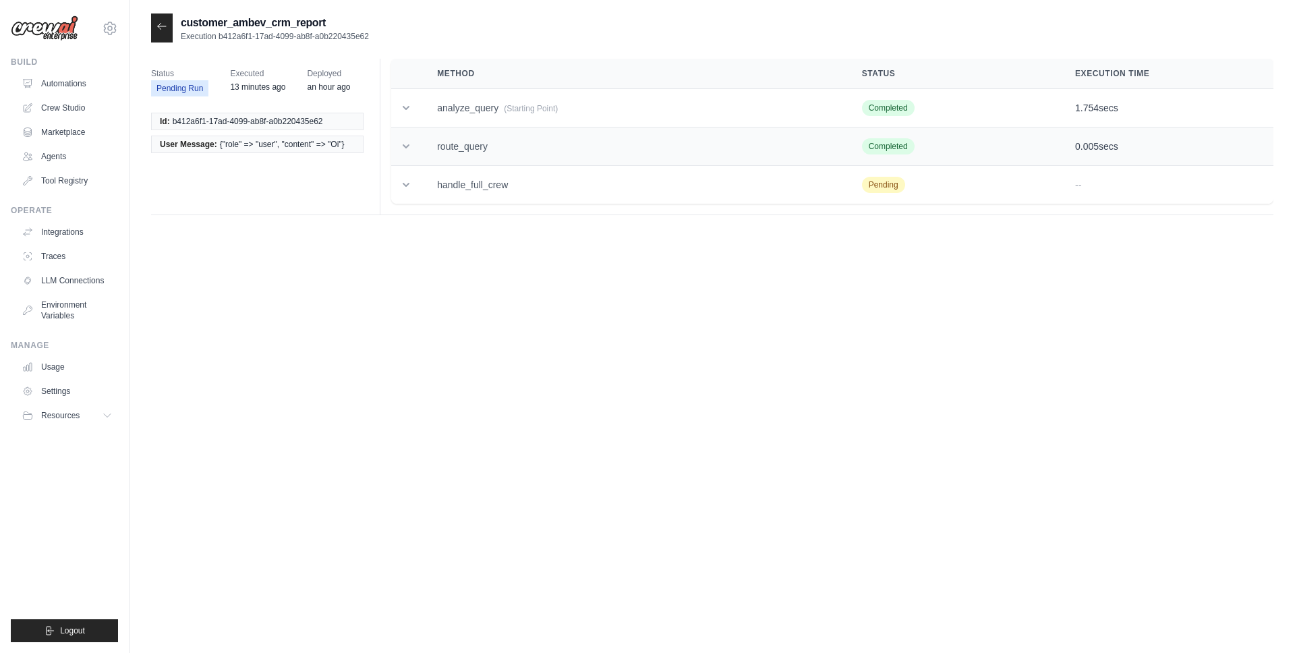
click at [452, 154] on td "route_query" at bounding box center [633, 147] width 424 height 38
